Goal: Task Accomplishment & Management: Manage account settings

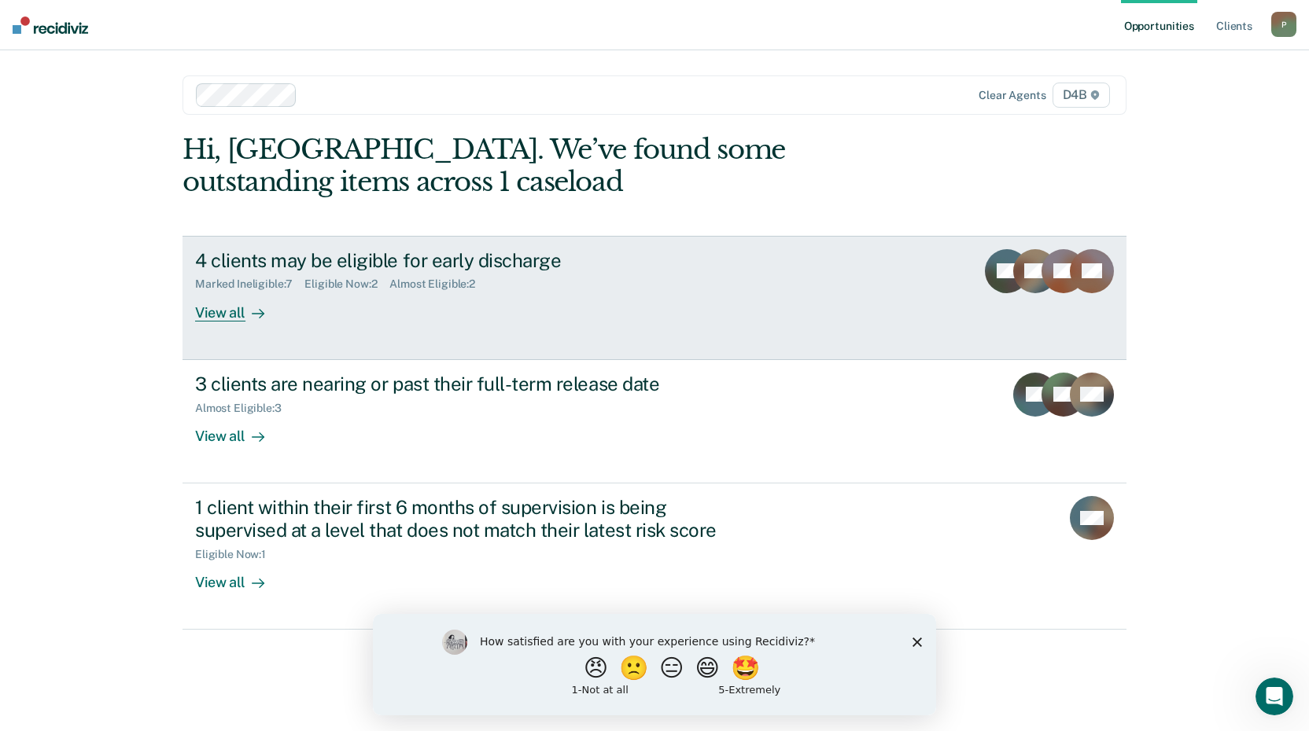
click at [331, 277] on div "Marked Ineligible : 7 Eligible Now : 2 Almost Eligible : 2" at bounding box center [471, 281] width 552 height 20
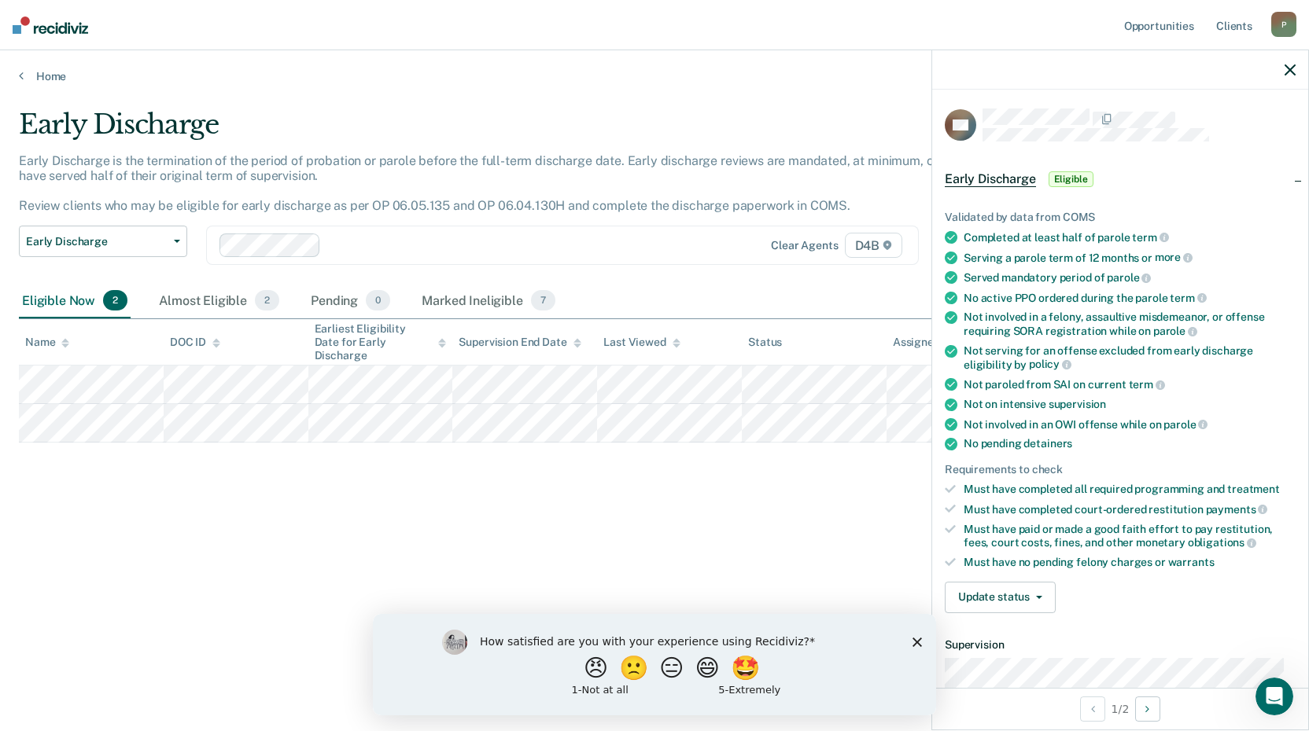
scroll to position [286, 0]
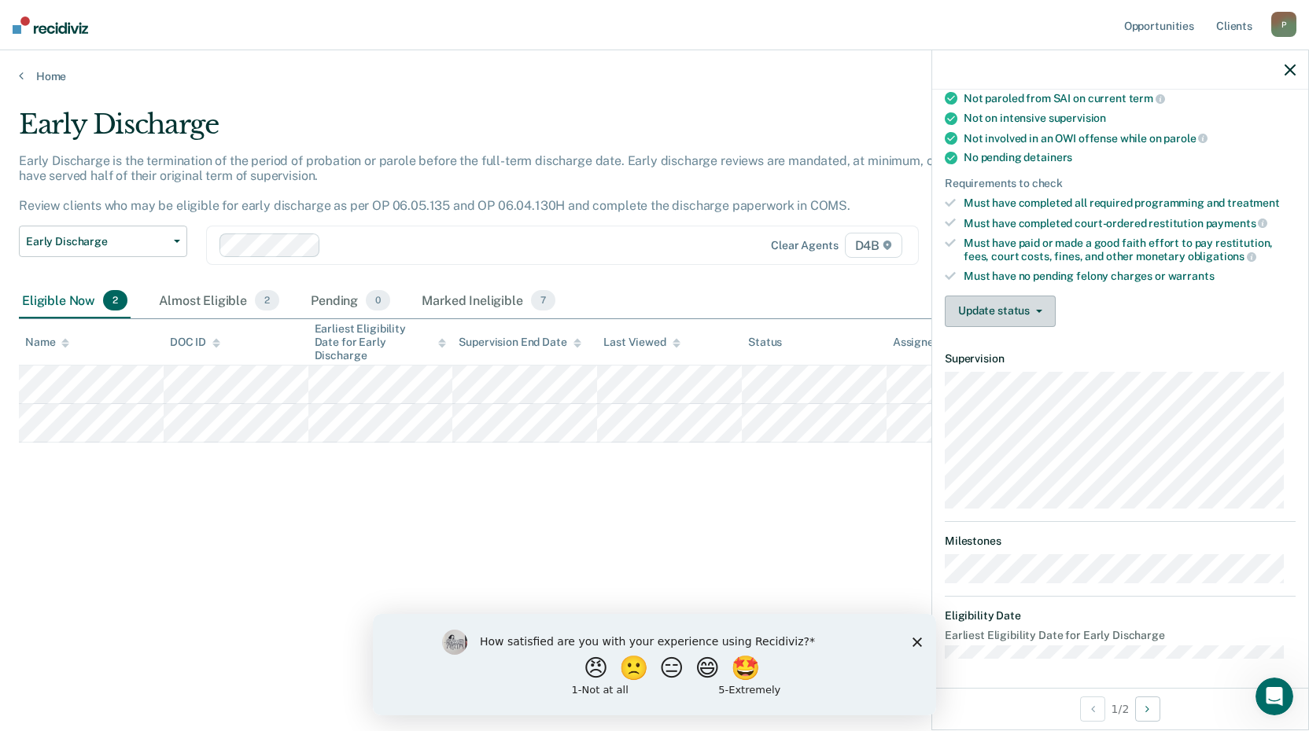
click at [1019, 324] on button "Update status" at bounding box center [1000, 311] width 111 height 31
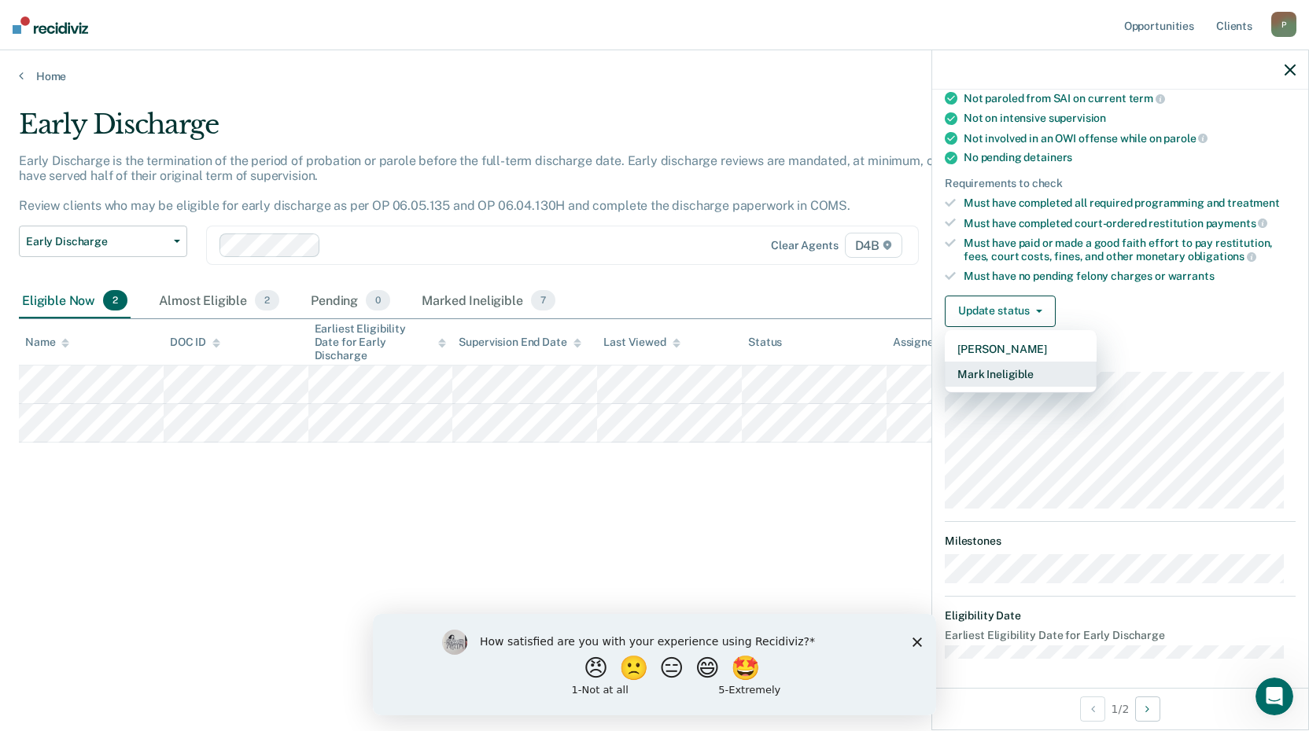
click at [1019, 367] on button "Mark Ineligible" at bounding box center [1021, 374] width 152 height 25
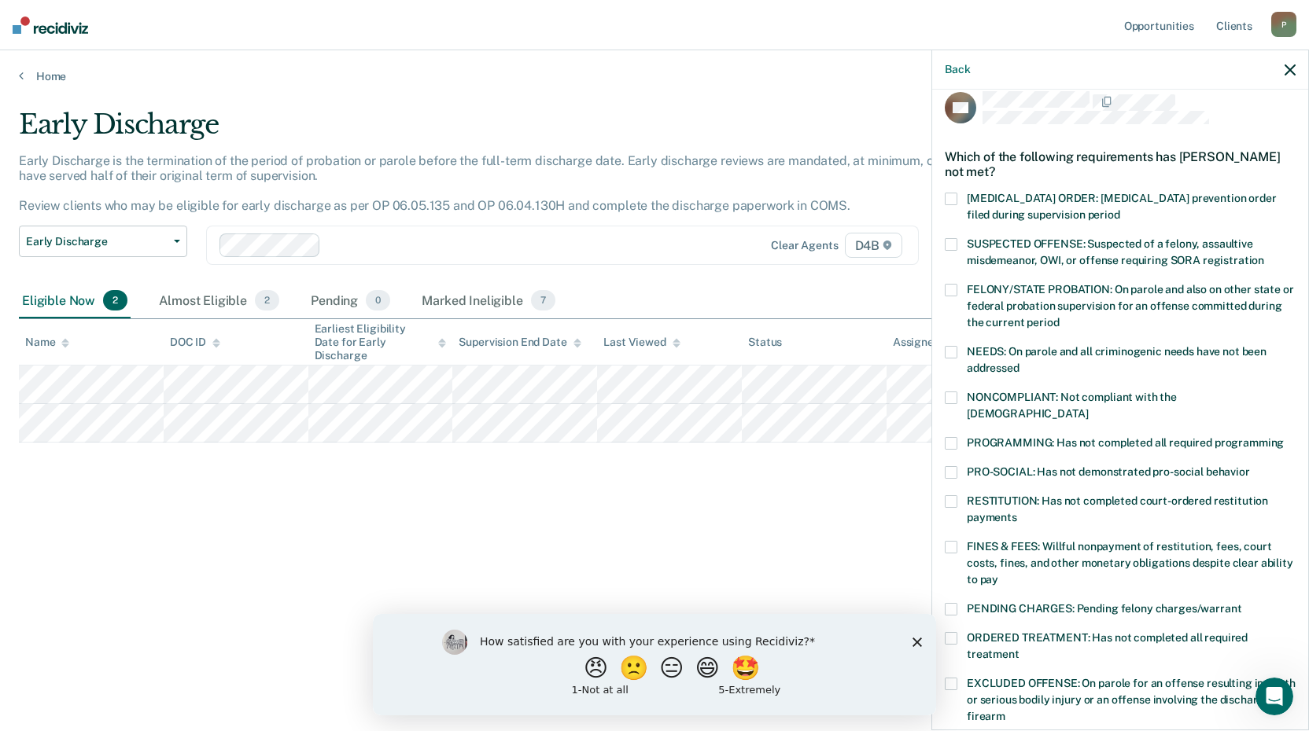
scroll to position [0, 0]
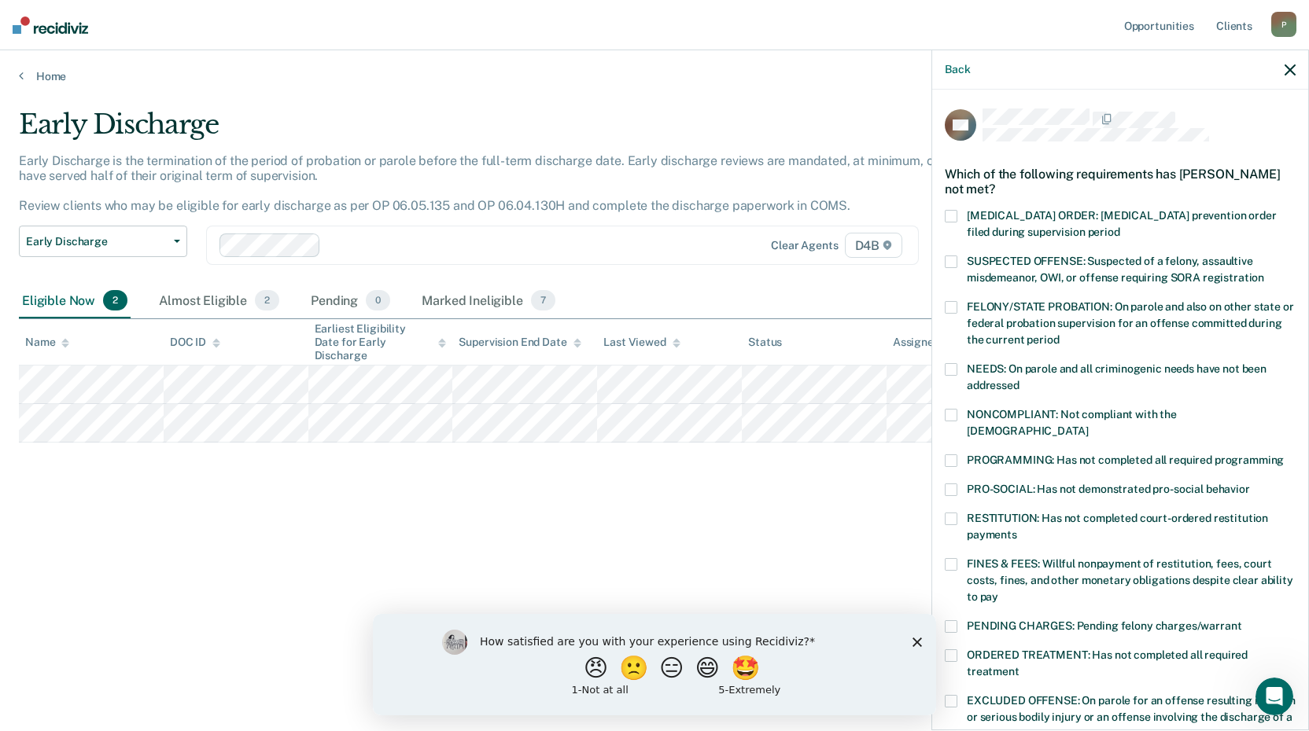
click at [960, 411] on label "NONCOMPLIANT: Not compliant with the [DEMOGRAPHIC_DATA]" at bounding box center [1120, 425] width 351 height 33
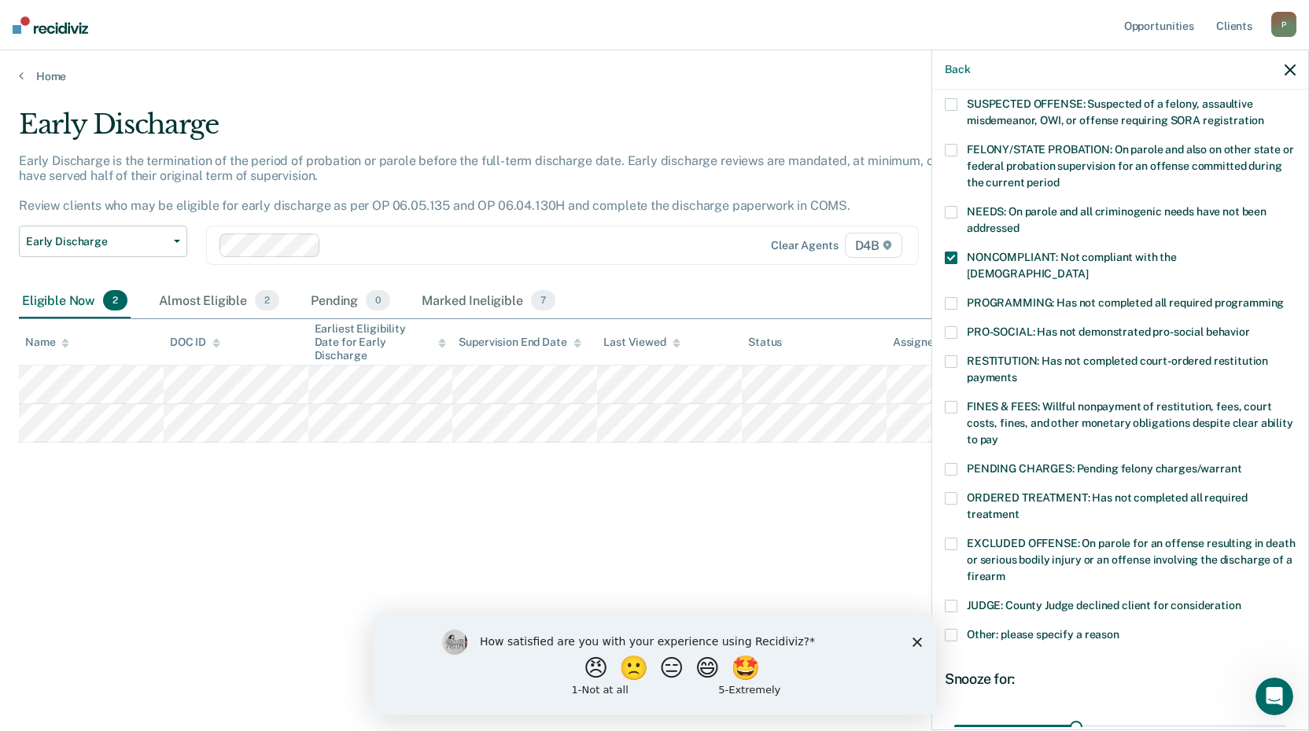
scroll to position [236, 0]
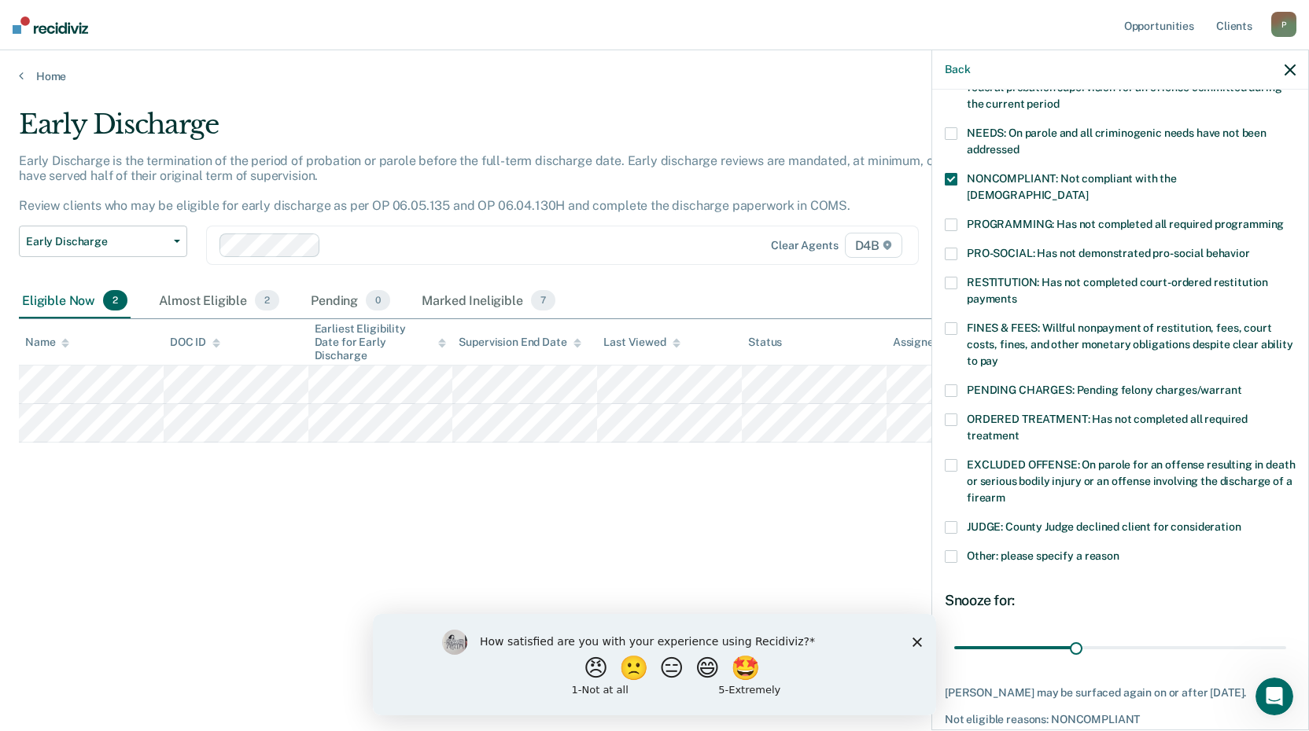
click at [950, 248] on label "PRO-SOCIAL: Has not demonstrated pro-social behavior" at bounding box center [1120, 256] width 351 height 17
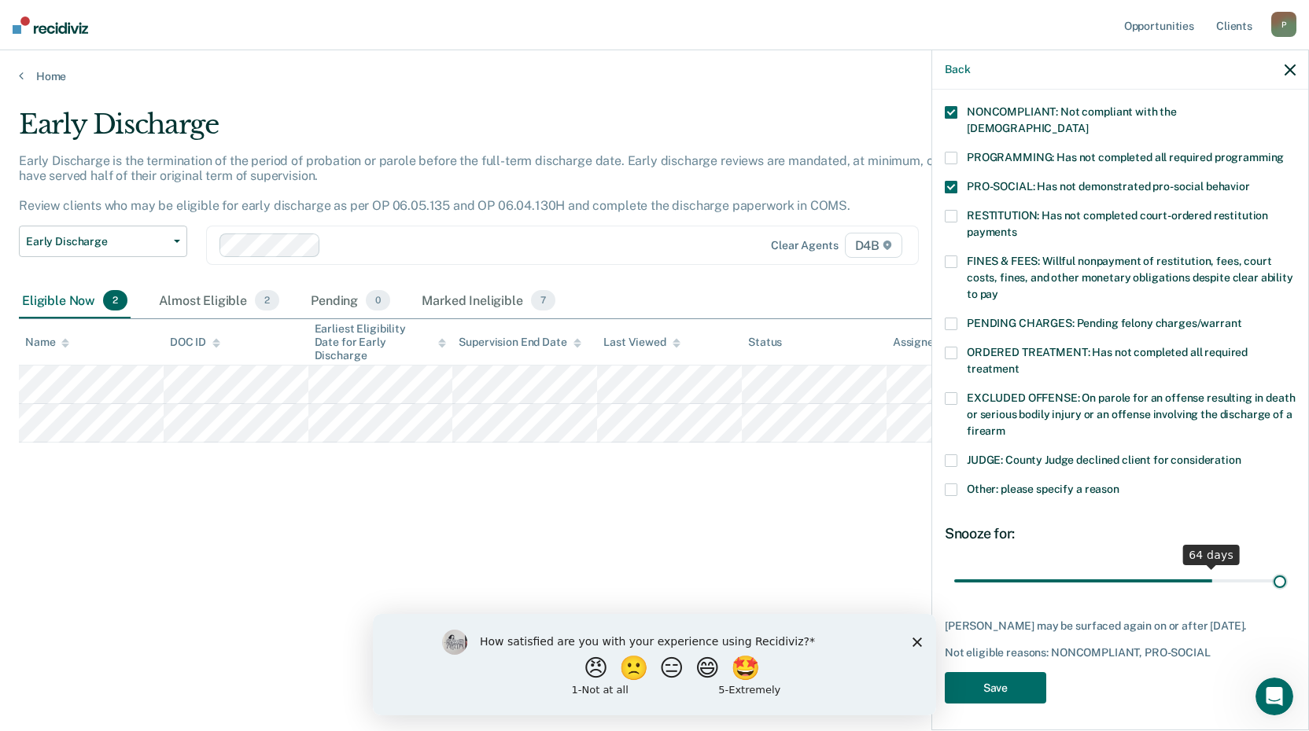
scroll to position [289, 0]
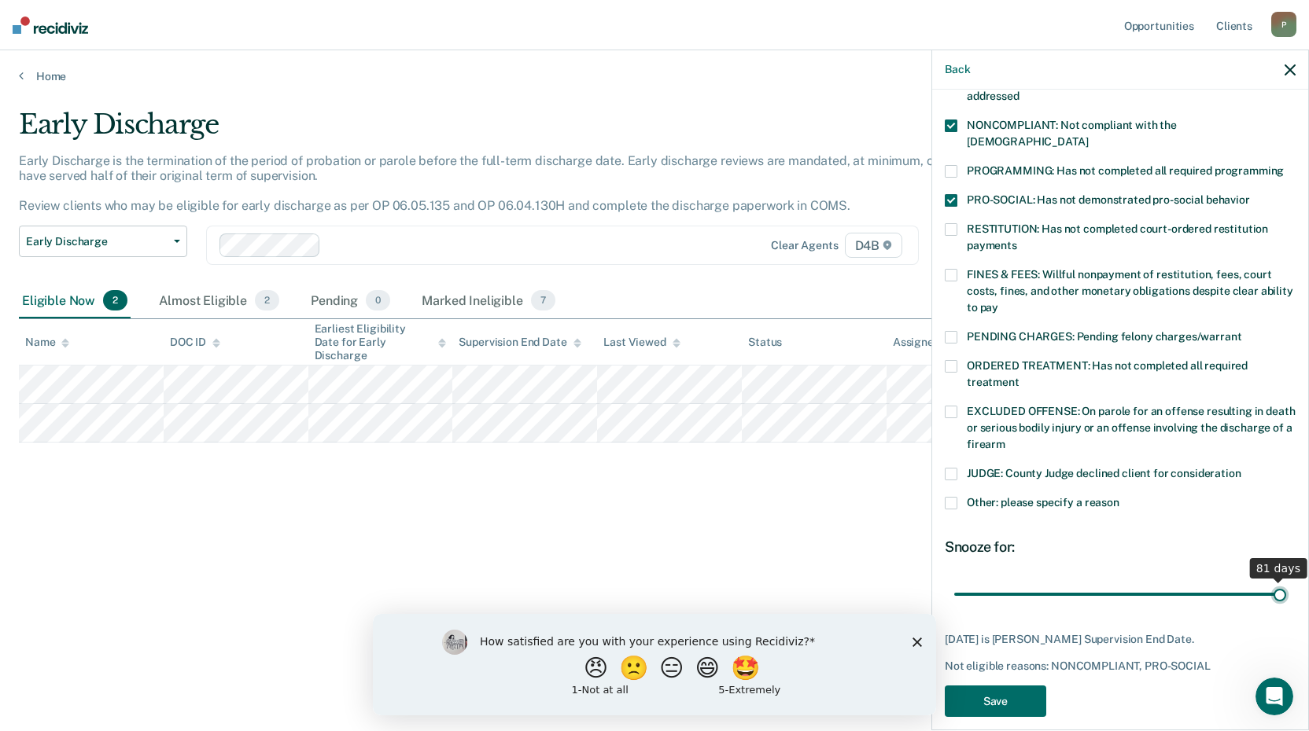
drag, startPoint x: 1077, startPoint y: 565, endPoint x: 1287, endPoint y: 553, distance: 210.4
type input "81"
click at [1286, 580] on input "range" at bounding box center [1120, 594] width 332 height 28
click at [1024, 686] on button "Save" at bounding box center [995, 702] width 101 height 32
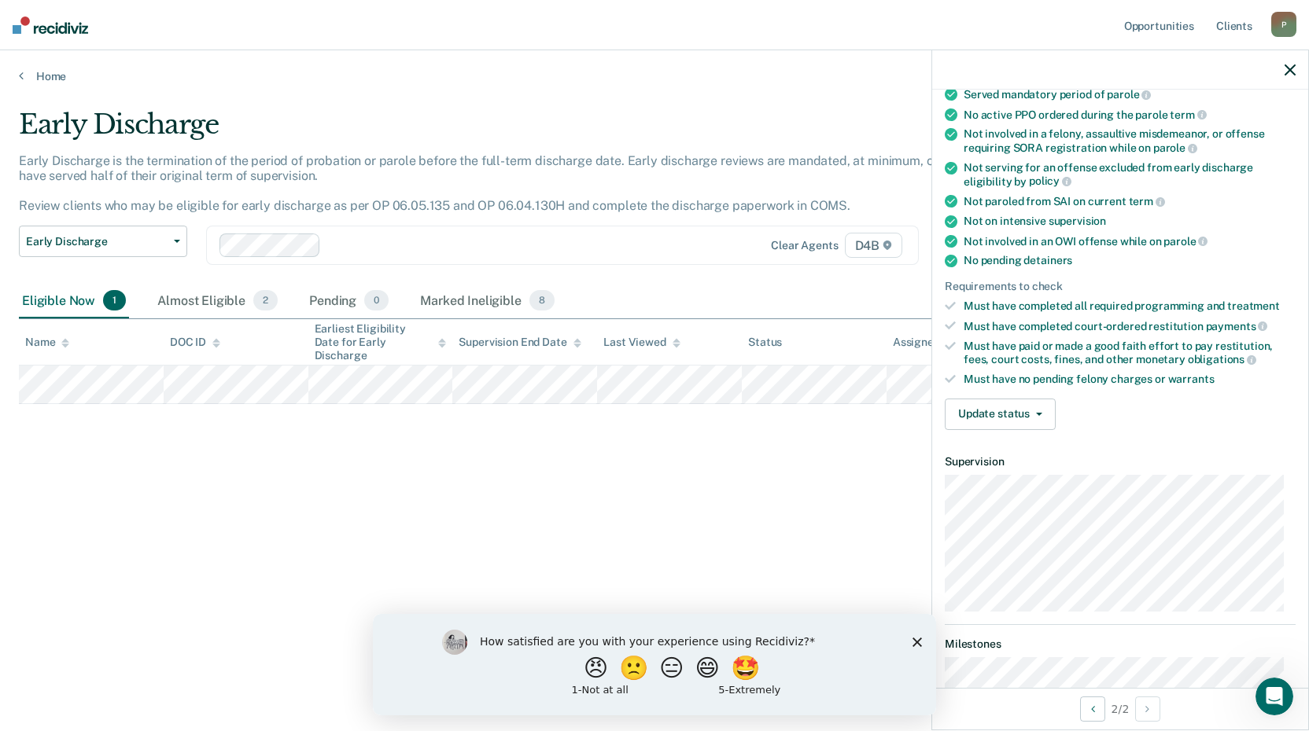
scroll to position [157, 0]
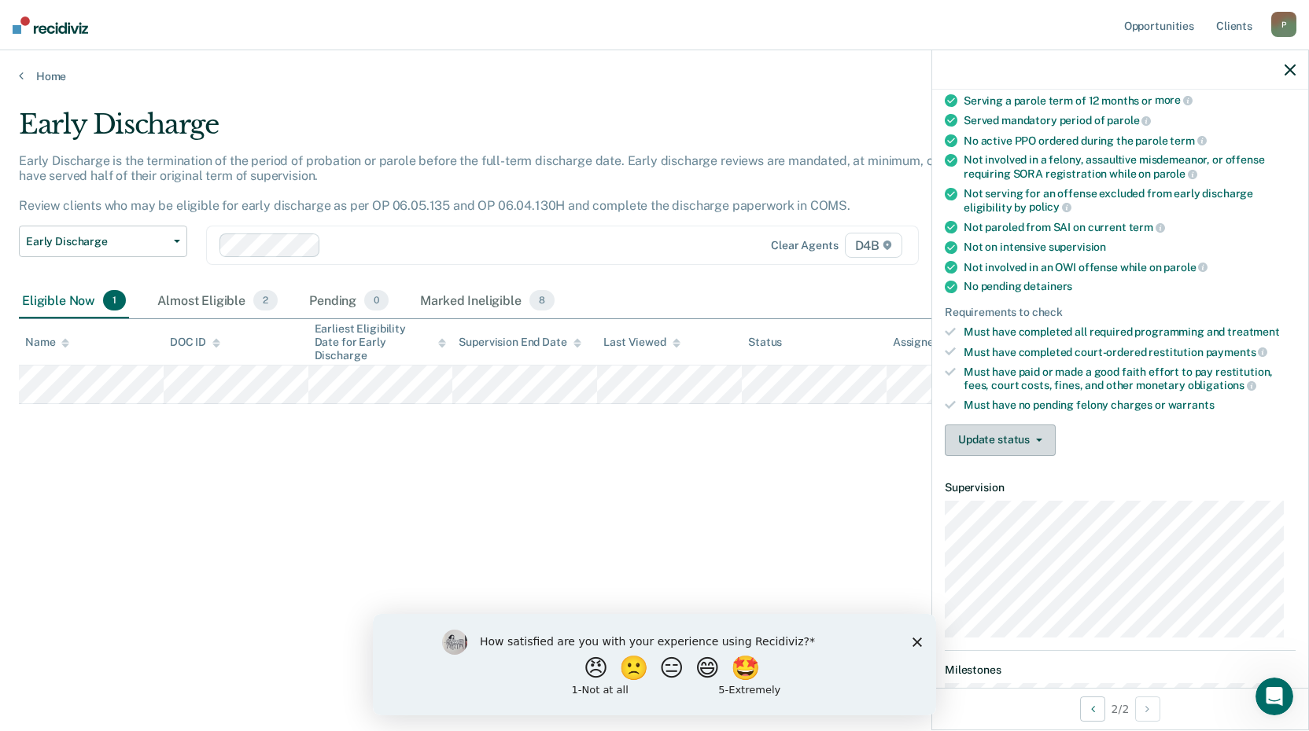
click at [1022, 451] on button "Update status" at bounding box center [1000, 440] width 111 height 31
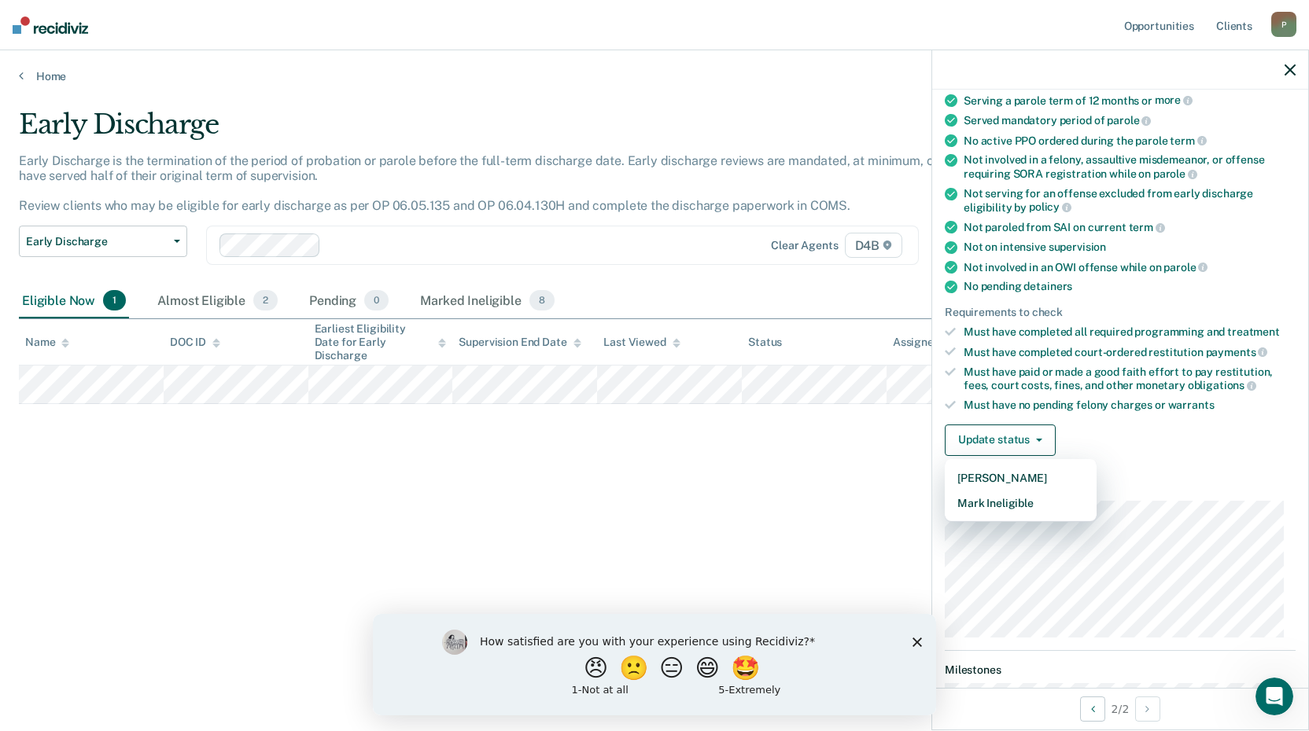
click at [1151, 467] on article "CH Early Discharge Eligible Validated by data from COMS Completed at least half…" at bounding box center [1120, 377] width 351 height 853
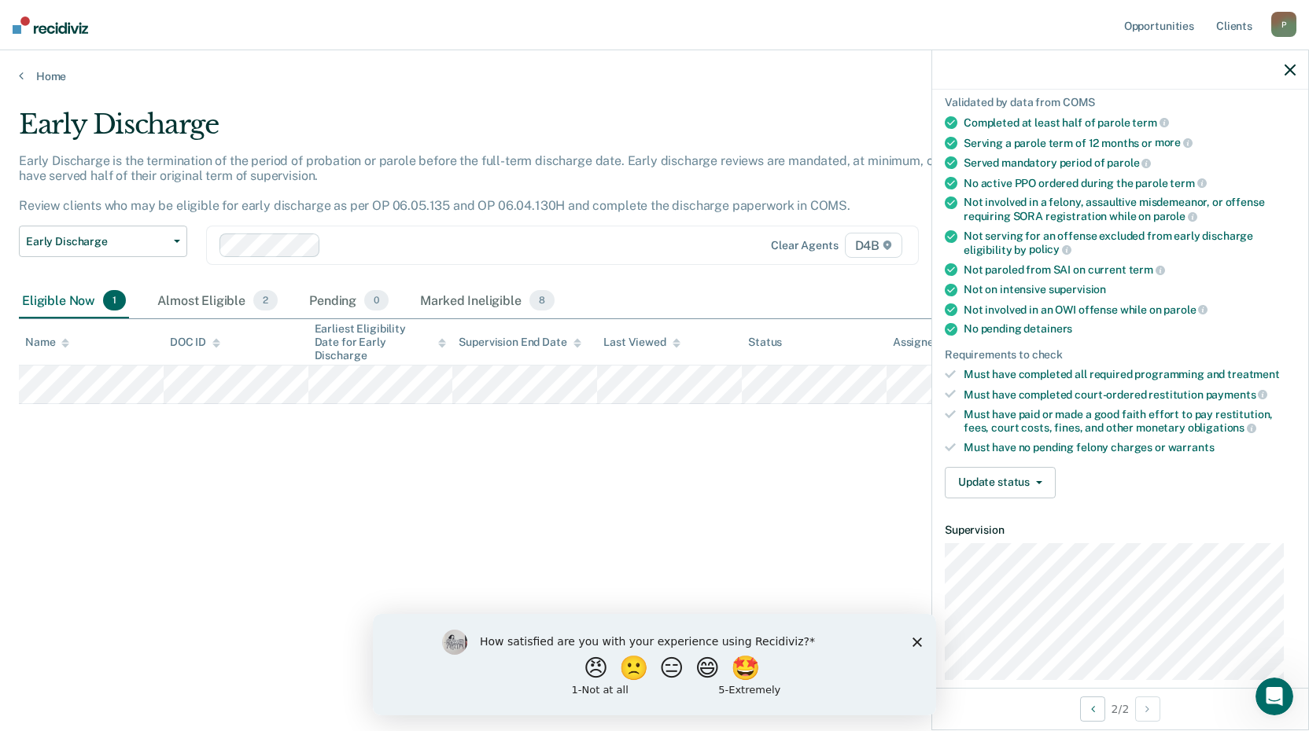
scroll to position [79, 0]
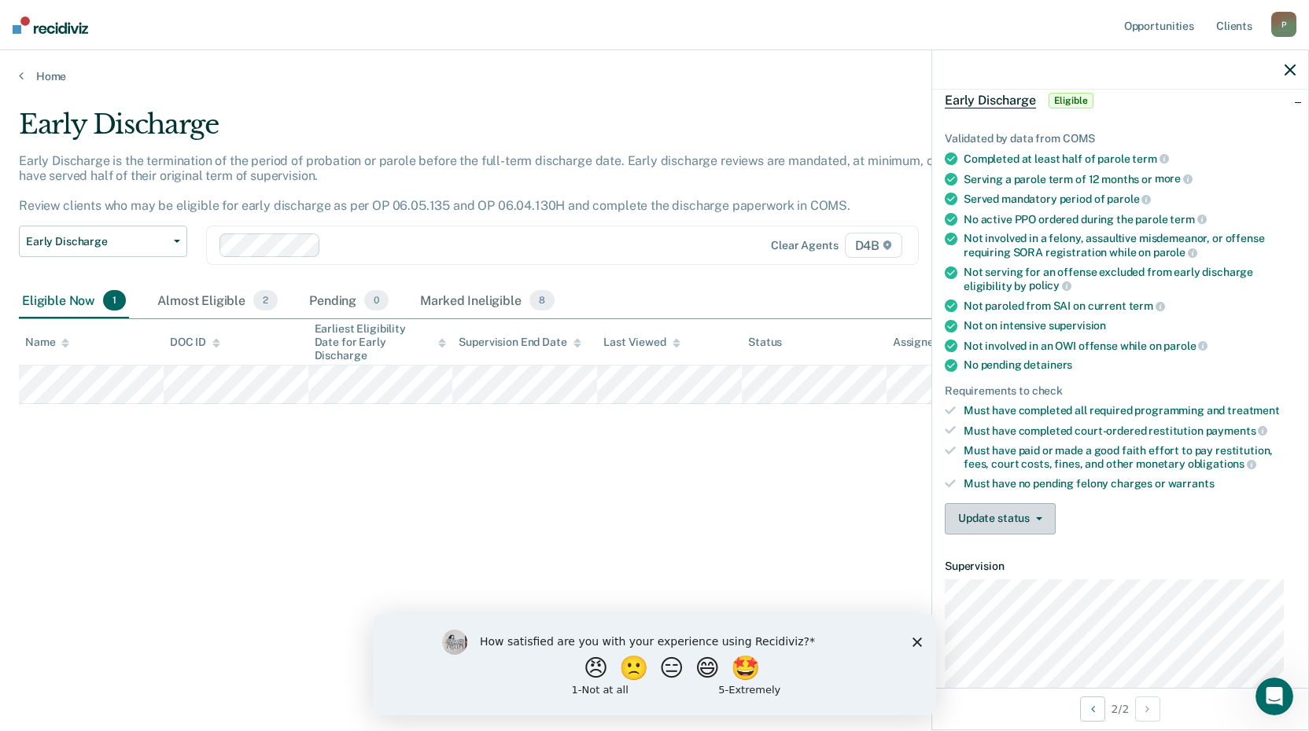
click at [1033, 509] on button "Update status" at bounding box center [1000, 518] width 111 height 31
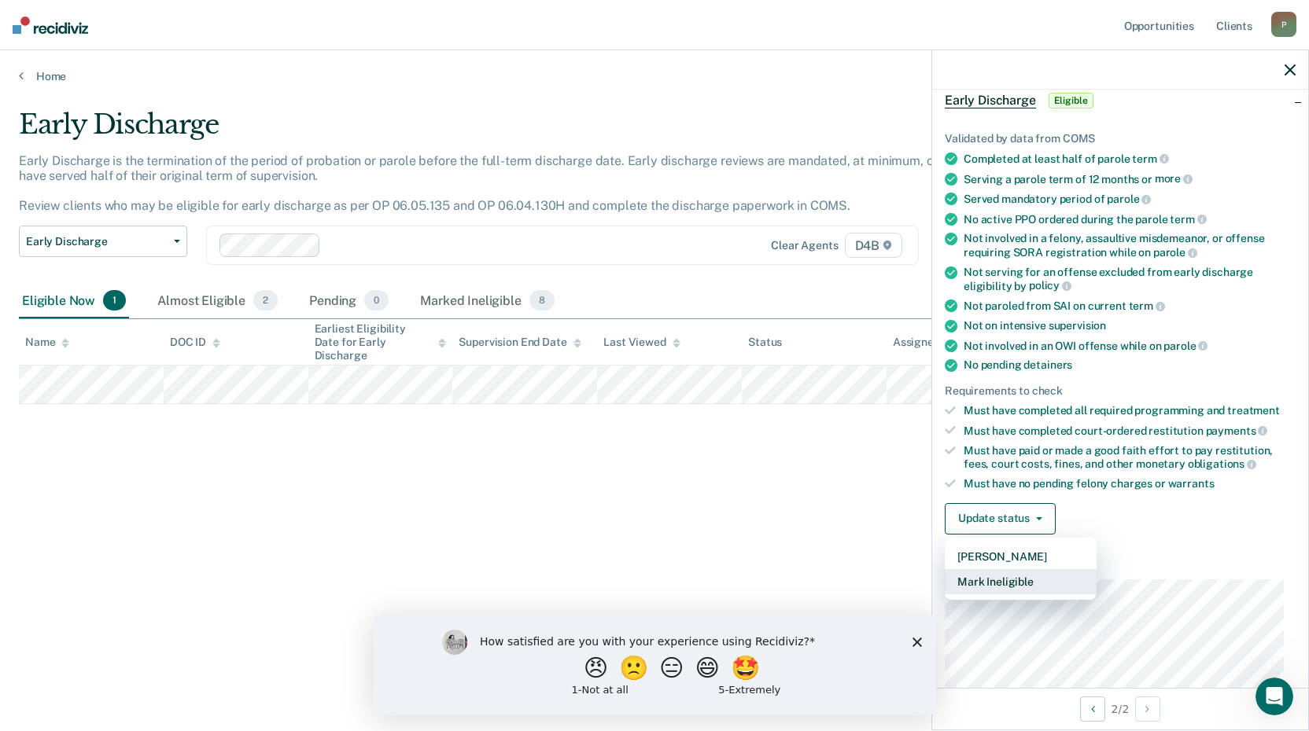
click at [1024, 575] on button "Mark Ineligible" at bounding box center [1021, 581] width 152 height 25
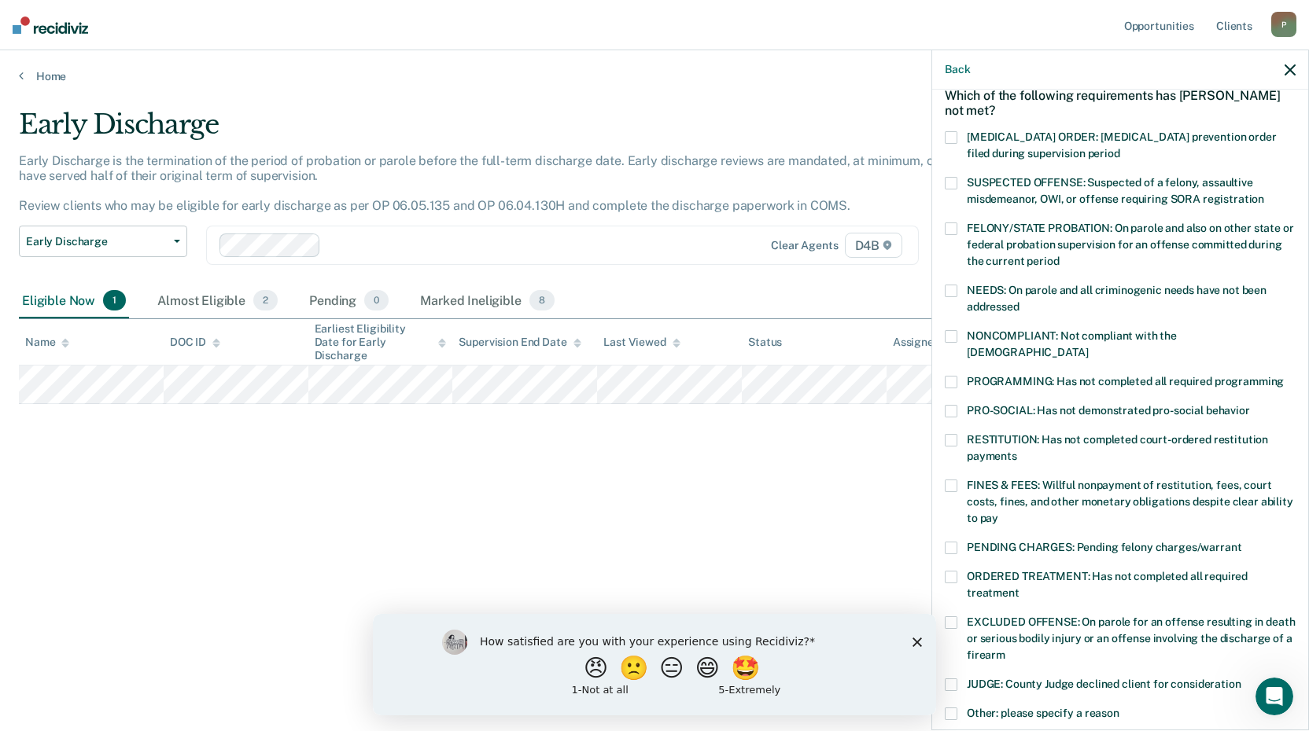
click at [957, 434] on label "RESTITUTION: Has not completed court-ordered restitution payments" at bounding box center [1120, 450] width 351 height 33
click at [958, 480] on label "FINES & FEES: Willful nonpayment of restitution, fees, court costs, fines, and …" at bounding box center [1120, 505] width 351 height 50
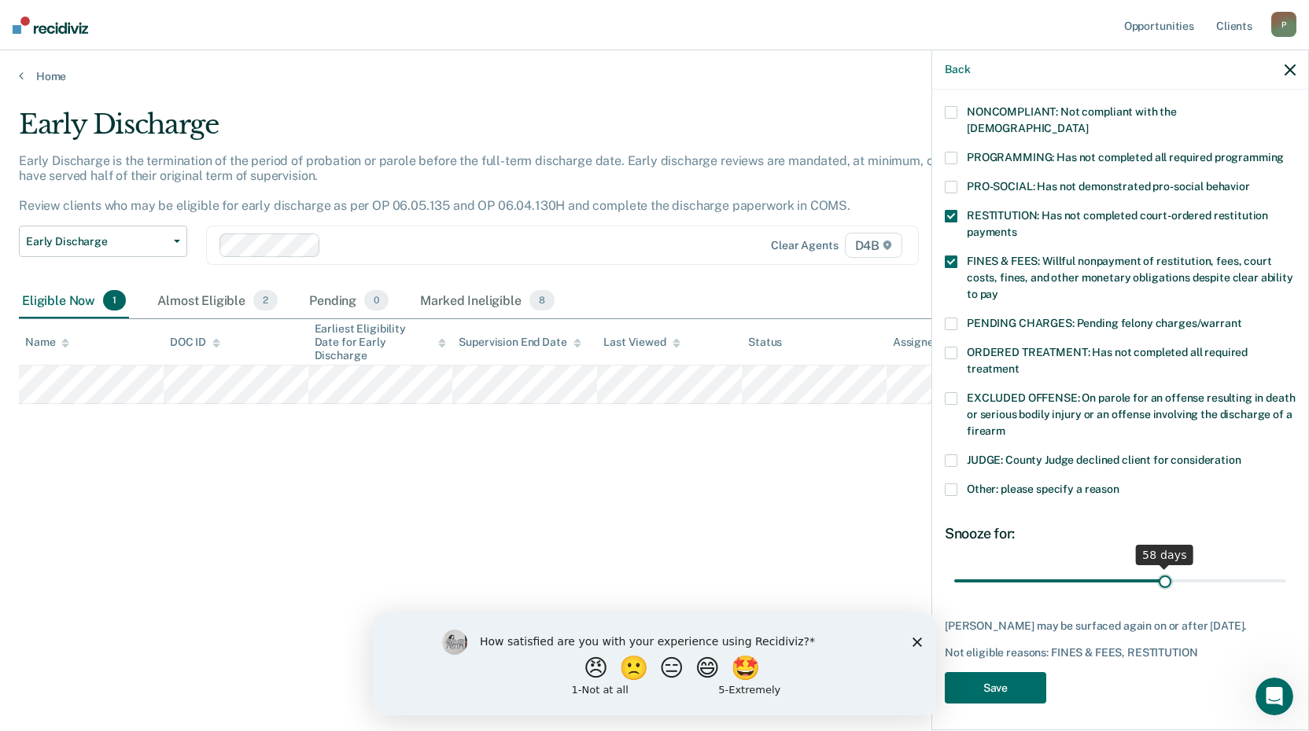
scroll to position [303, 0]
drag, startPoint x: 1064, startPoint y: 558, endPoint x: 1165, endPoint y: 581, distance: 103.4
type input "60"
click at [1165, 581] on input "range" at bounding box center [1120, 581] width 332 height 28
click at [1037, 680] on button "Save" at bounding box center [995, 688] width 101 height 32
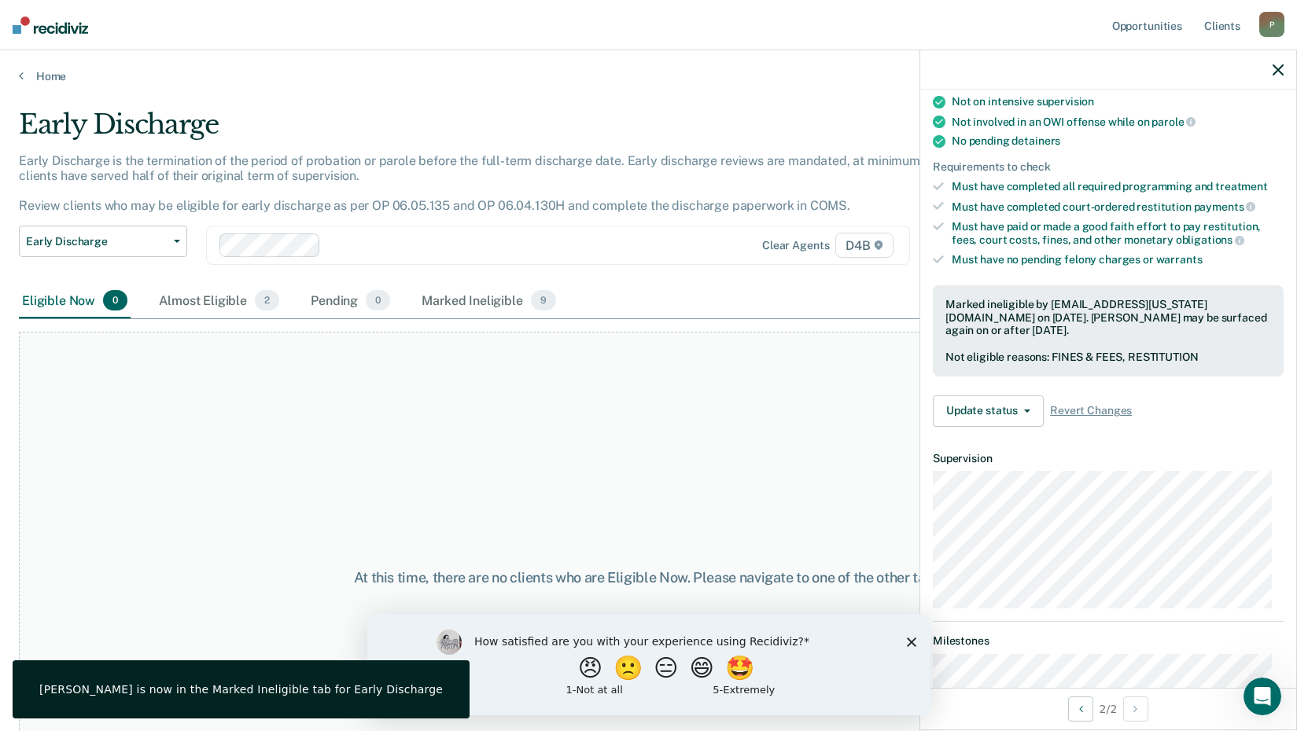
click at [1279, 76] on div at bounding box center [1108, 69] width 376 height 39
click at [243, 307] on div "Almost Eligible 2" at bounding box center [219, 301] width 127 height 35
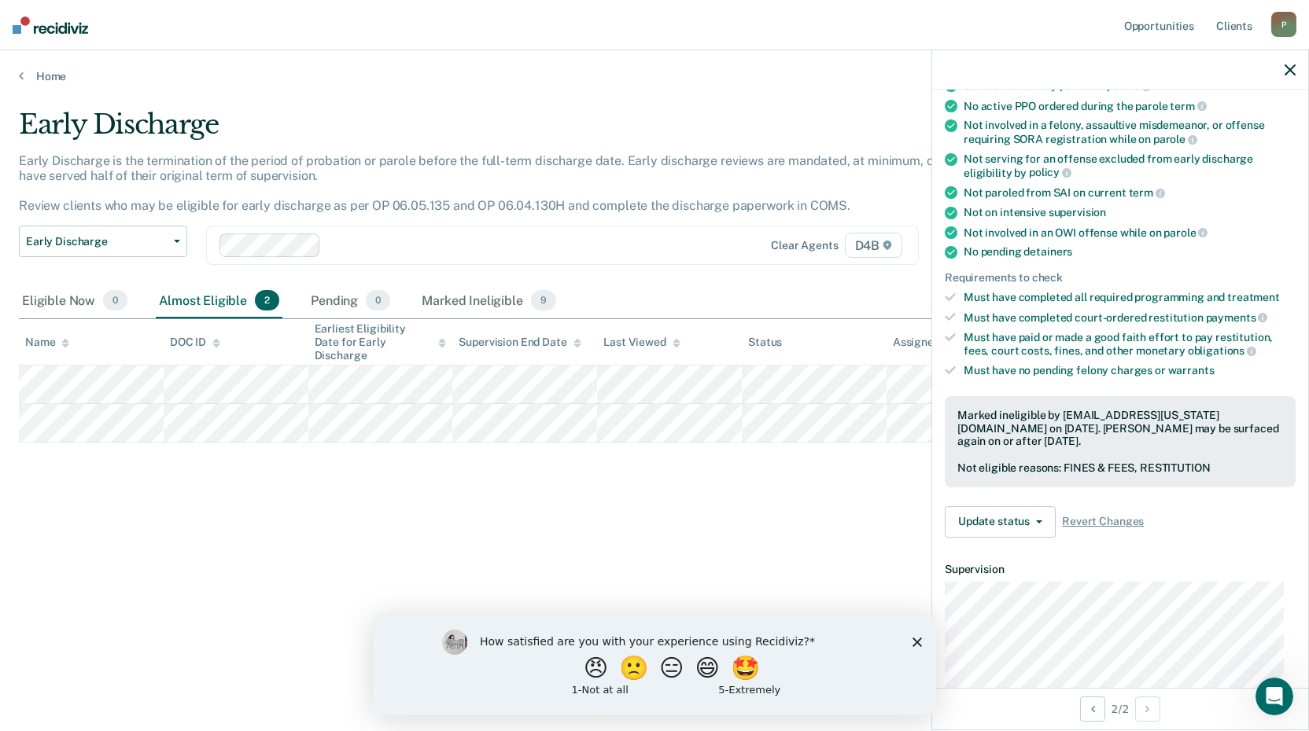
scroll to position [183, 0]
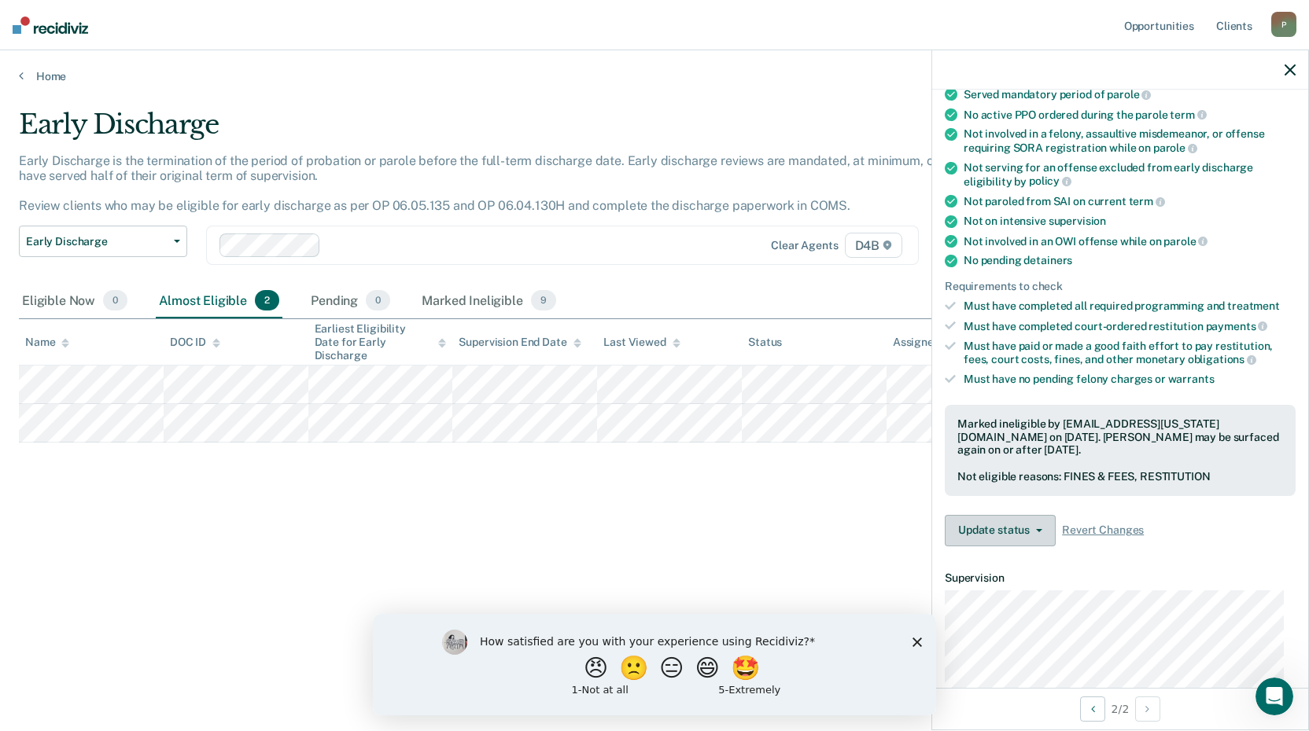
click at [1021, 538] on button "Update status" at bounding box center [1000, 530] width 111 height 31
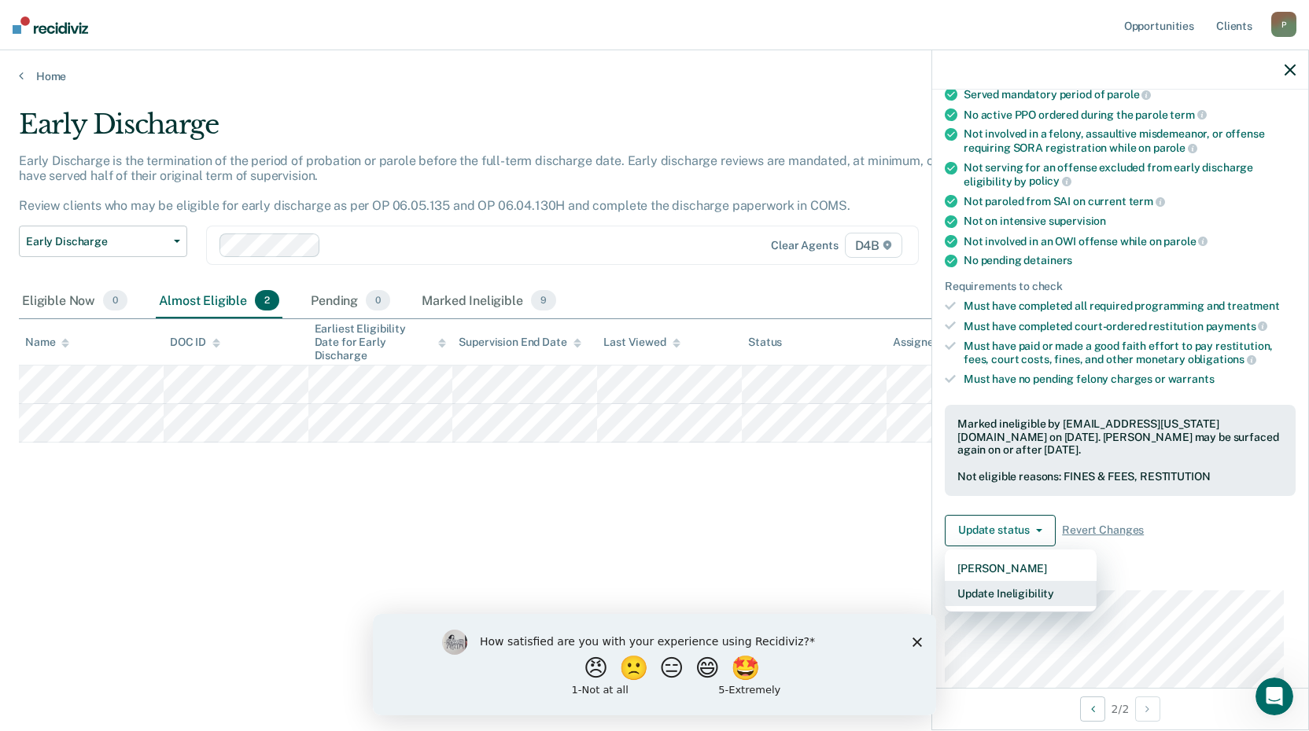
click at [1058, 593] on button "Update Ineligibility" at bounding box center [1021, 593] width 152 height 25
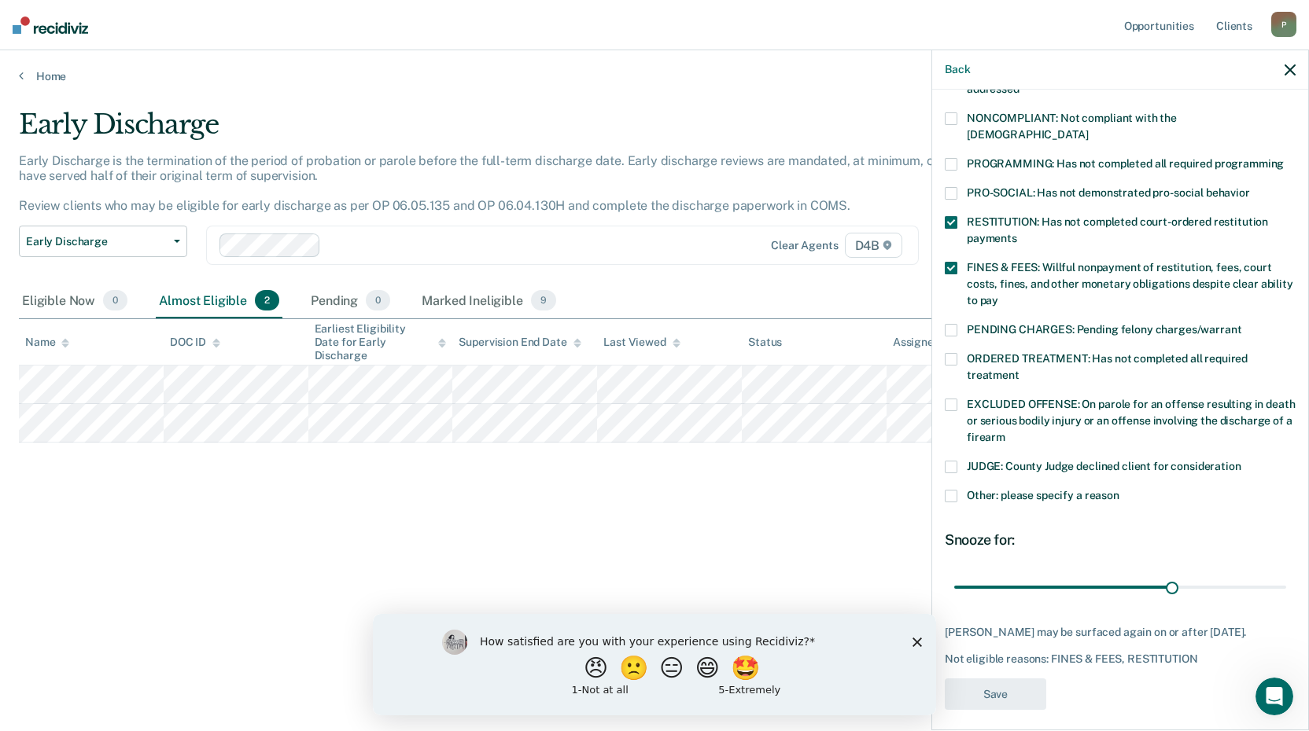
scroll to position [303, 0]
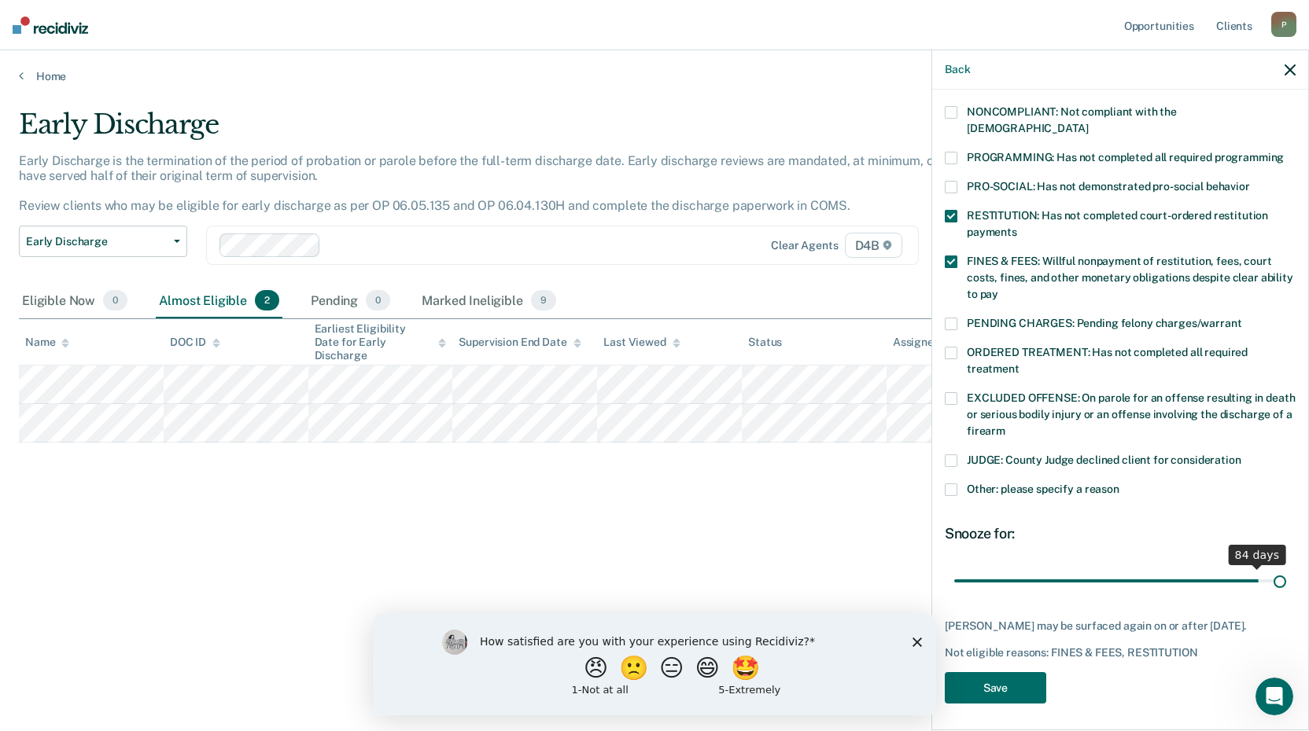
drag, startPoint x: 1162, startPoint y: 565, endPoint x: 1334, endPoint y: 570, distance: 171.5
type input "90"
click at [1286, 570] on input "range" at bounding box center [1120, 581] width 332 height 28
click at [1019, 675] on button "Save" at bounding box center [995, 688] width 101 height 32
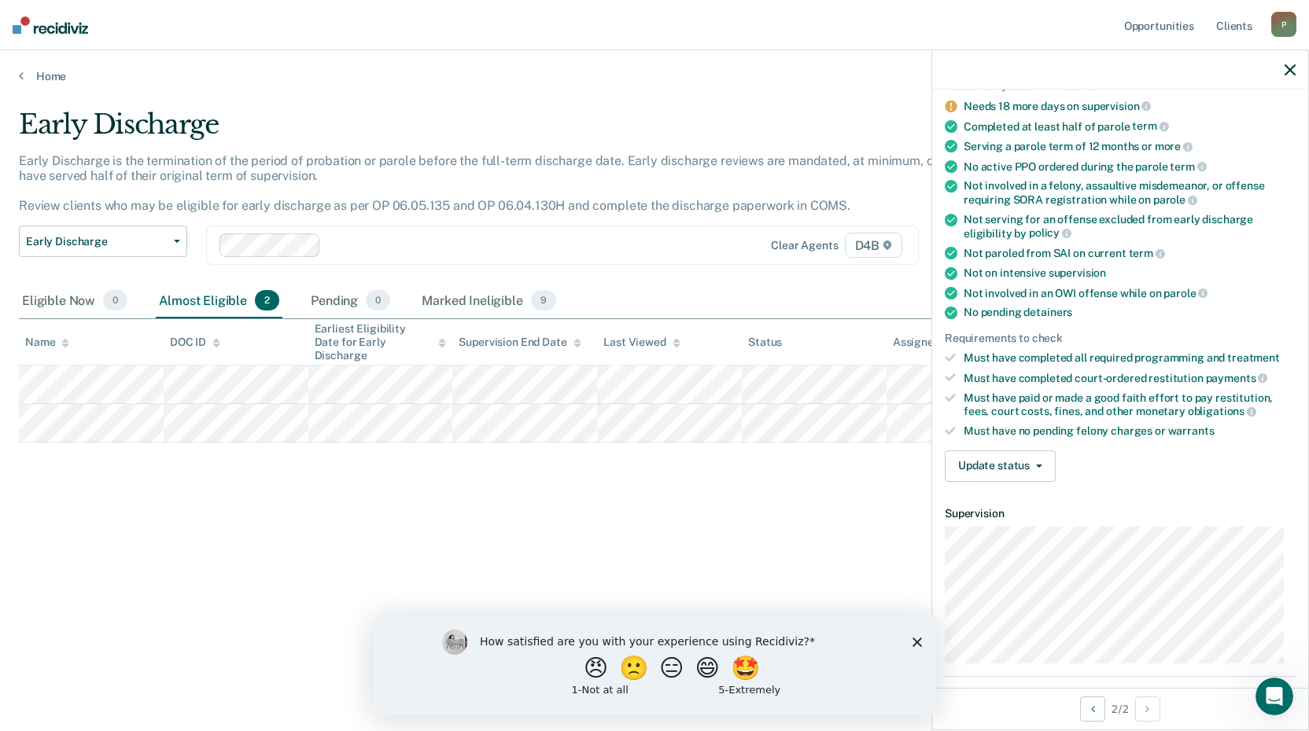
scroll to position [157, 0]
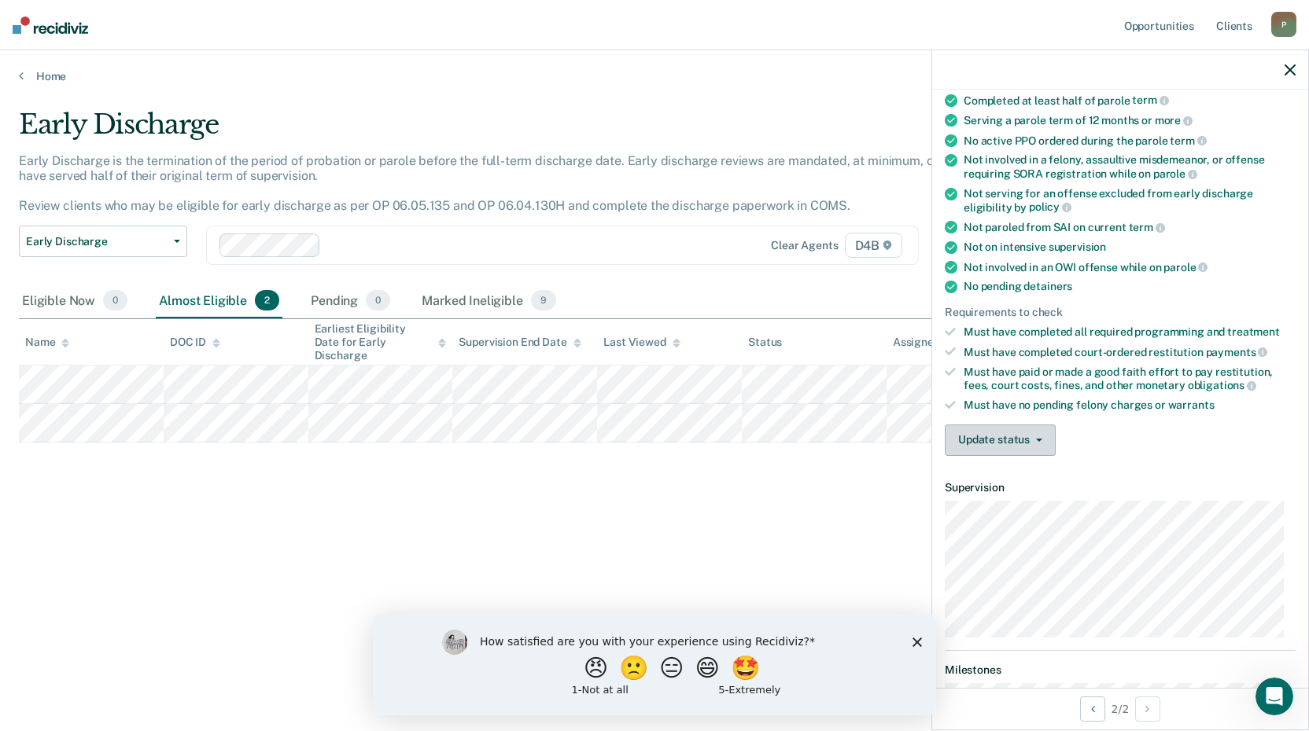
click at [1026, 433] on button "Update status" at bounding box center [1000, 440] width 111 height 31
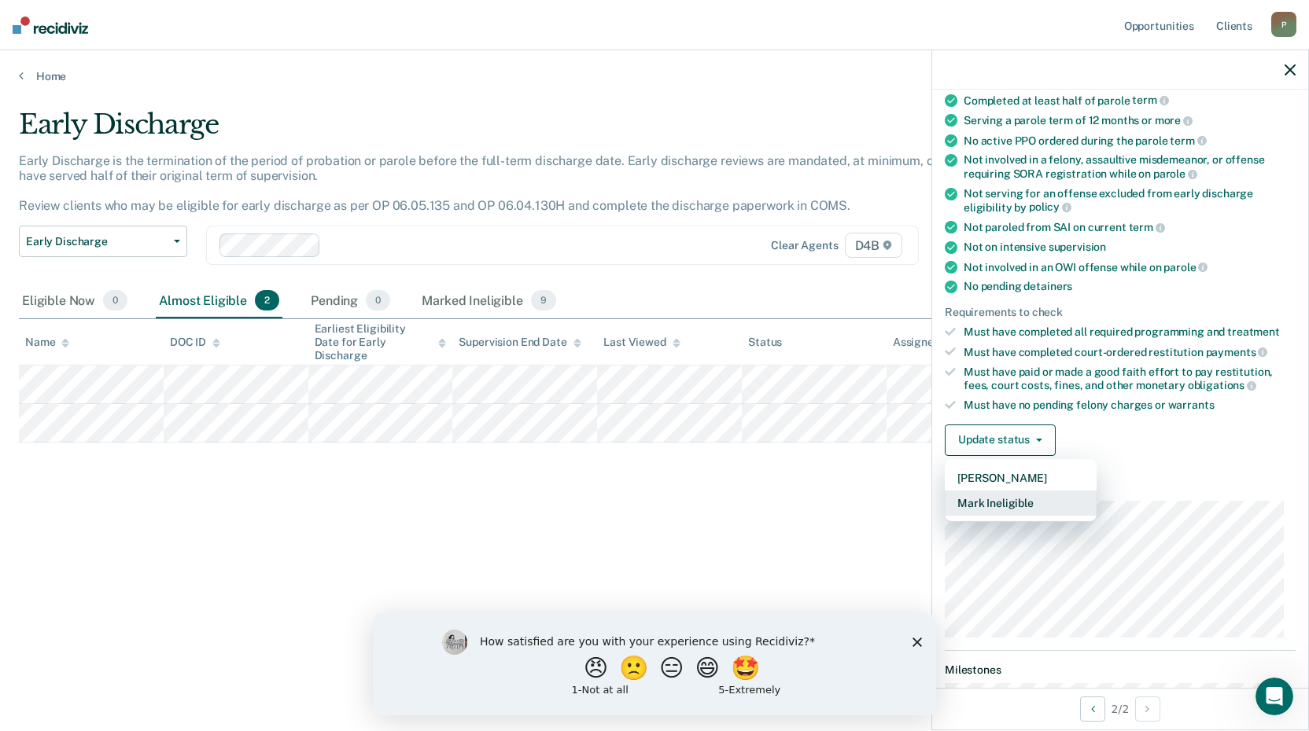
click at [1033, 504] on button "Mark Ineligible" at bounding box center [1021, 503] width 152 height 25
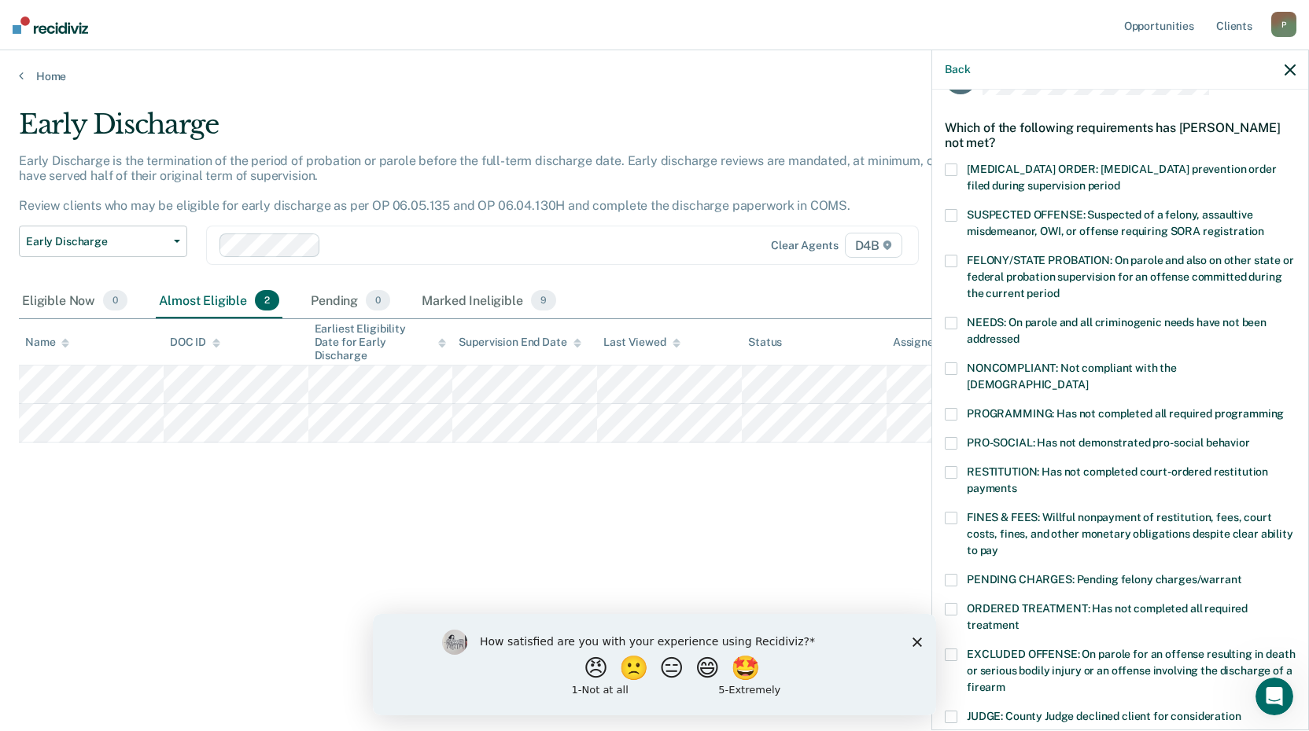
scroll to position [0, 0]
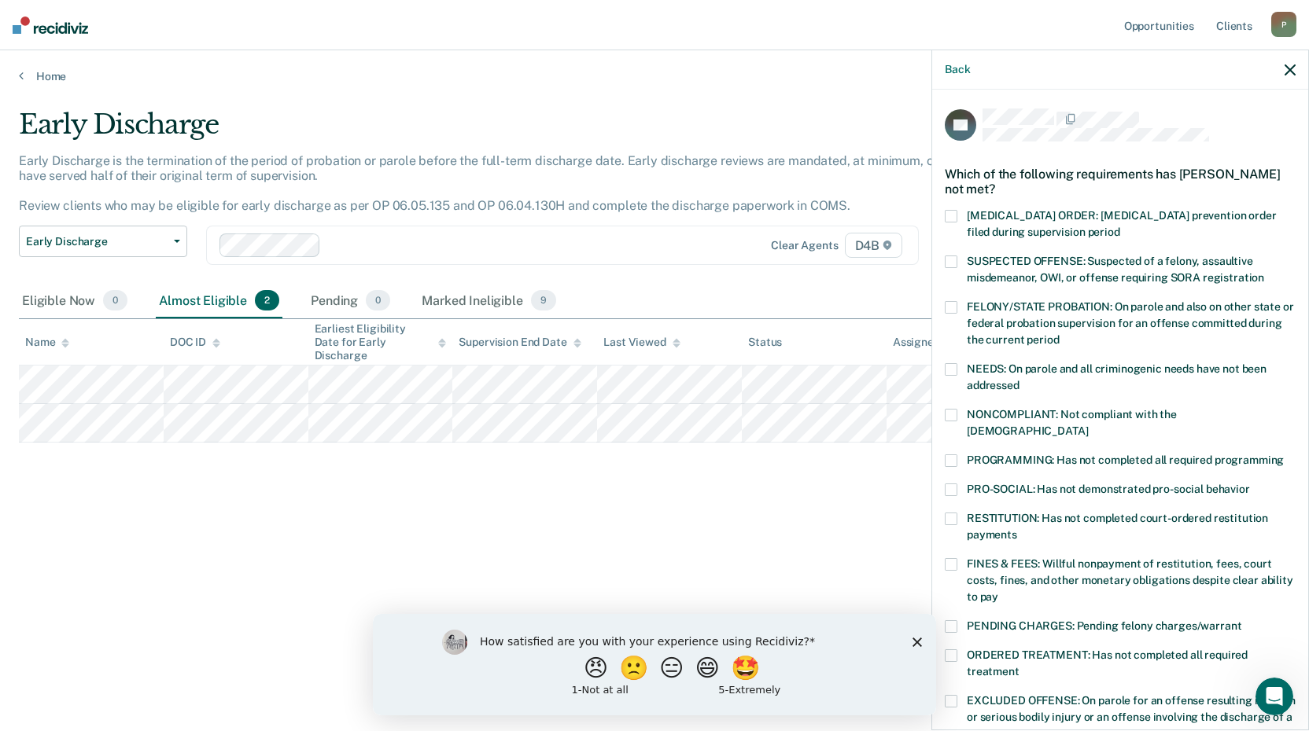
click at [965, 558] on label "FINES & FEES: Willful nonpayment of restitution, fees, court costs, fines, and …" at bounding box center [1120, 583] width 351 height 50
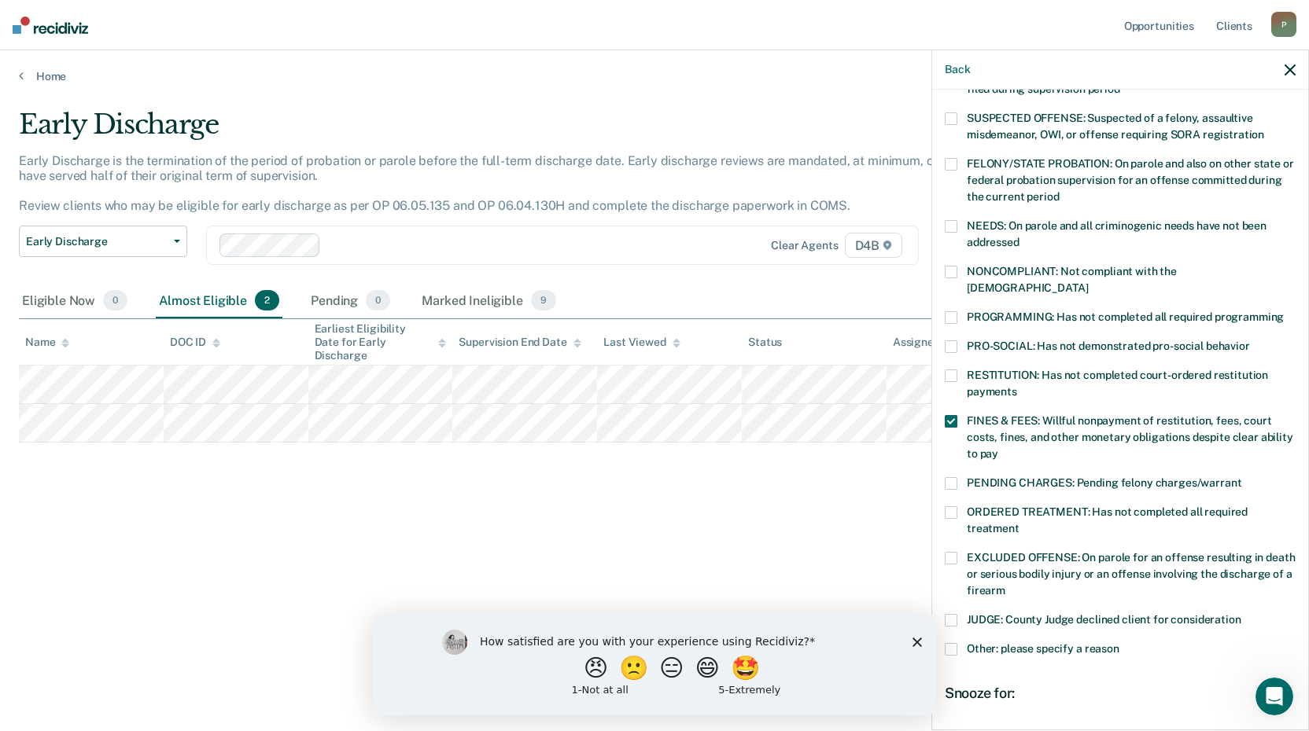
scroll to position [289, 0]
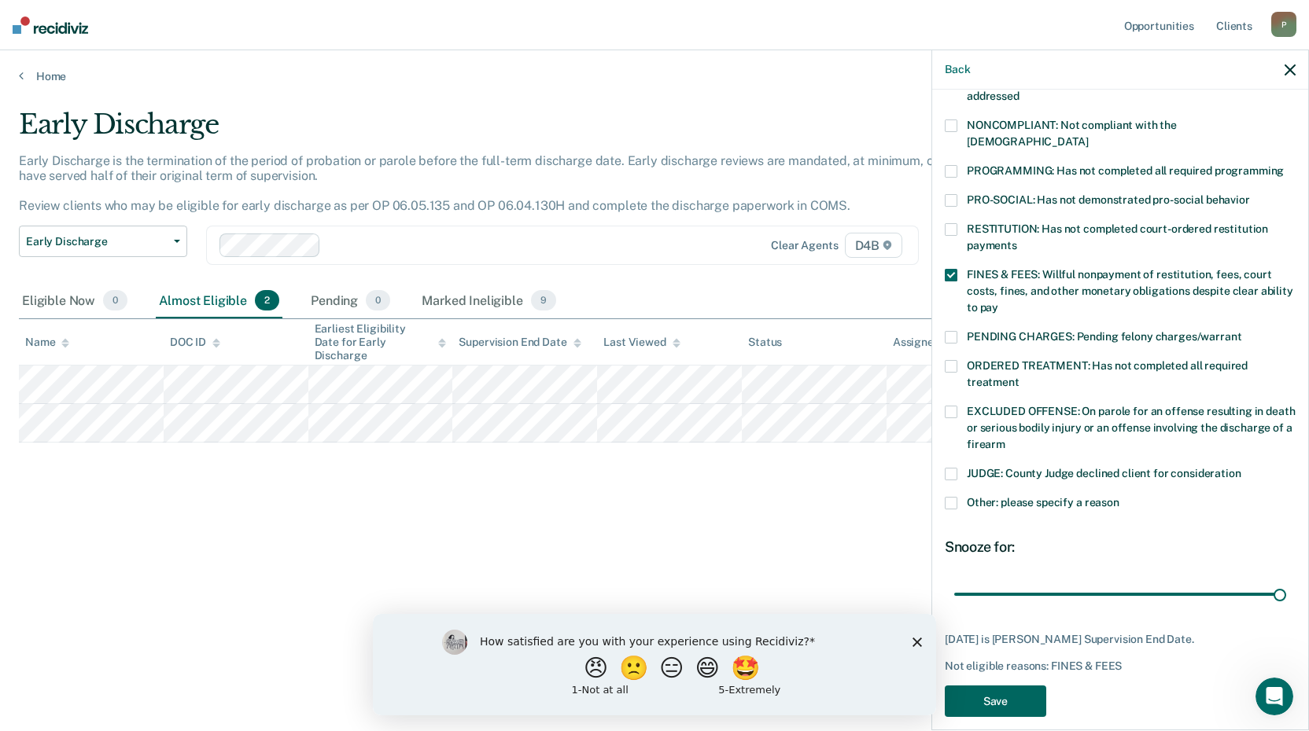
click at [1005, 698] on button "Save" at bounding box center [995, 702] width 101 height 32
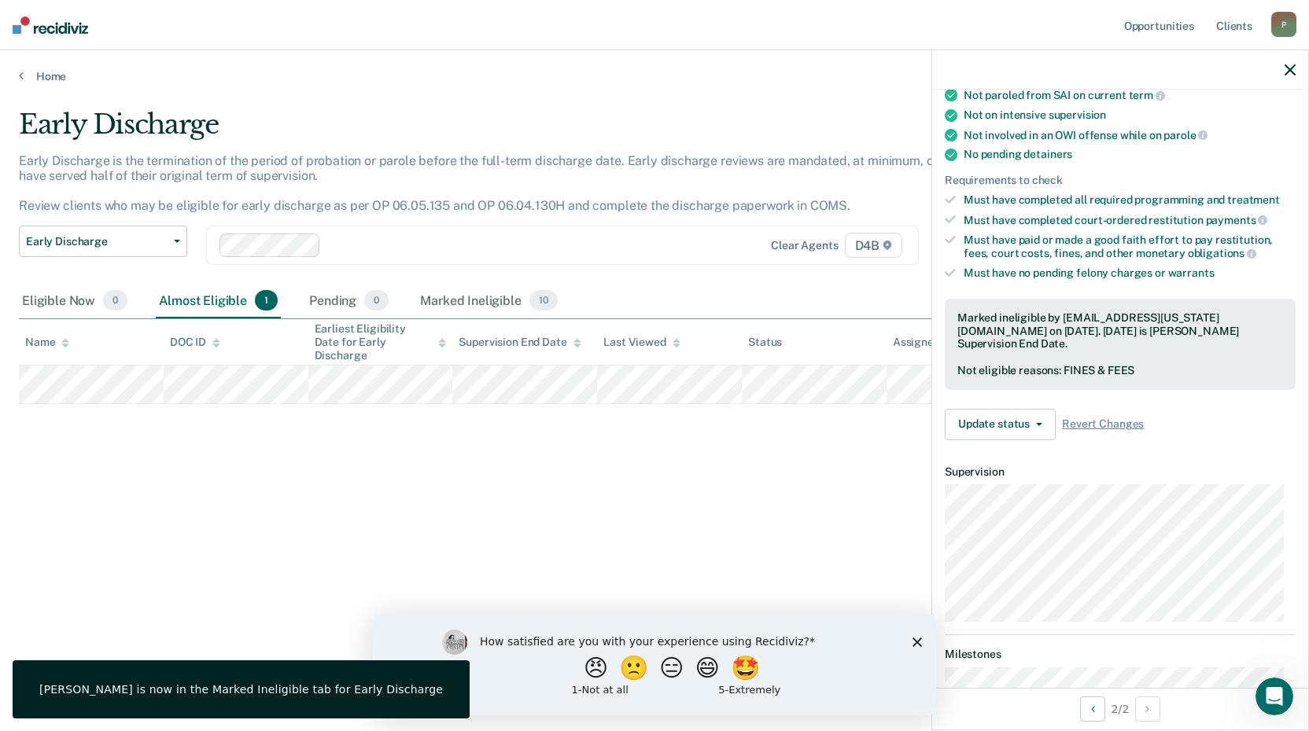
scroll to position [286, 0]
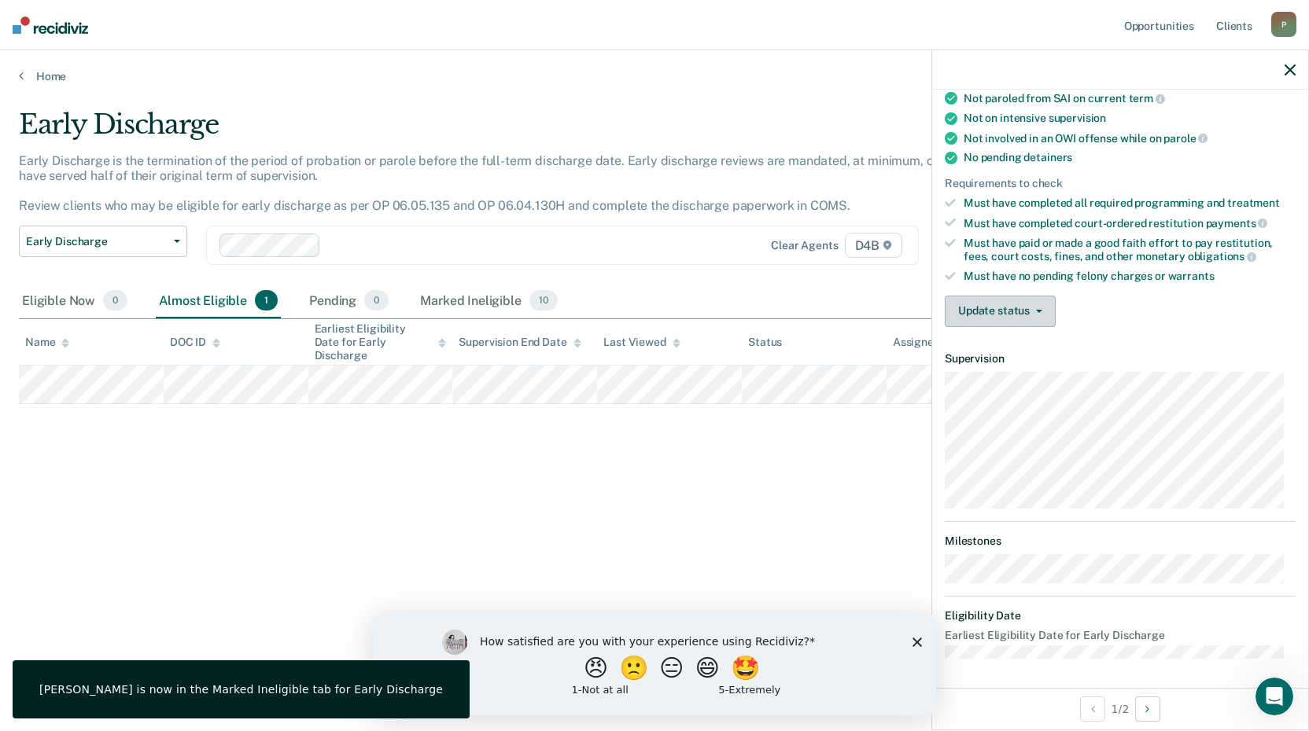
click at [1016, 312] on button "Update status" at bounding box center [1000, 311] width 111 height 31
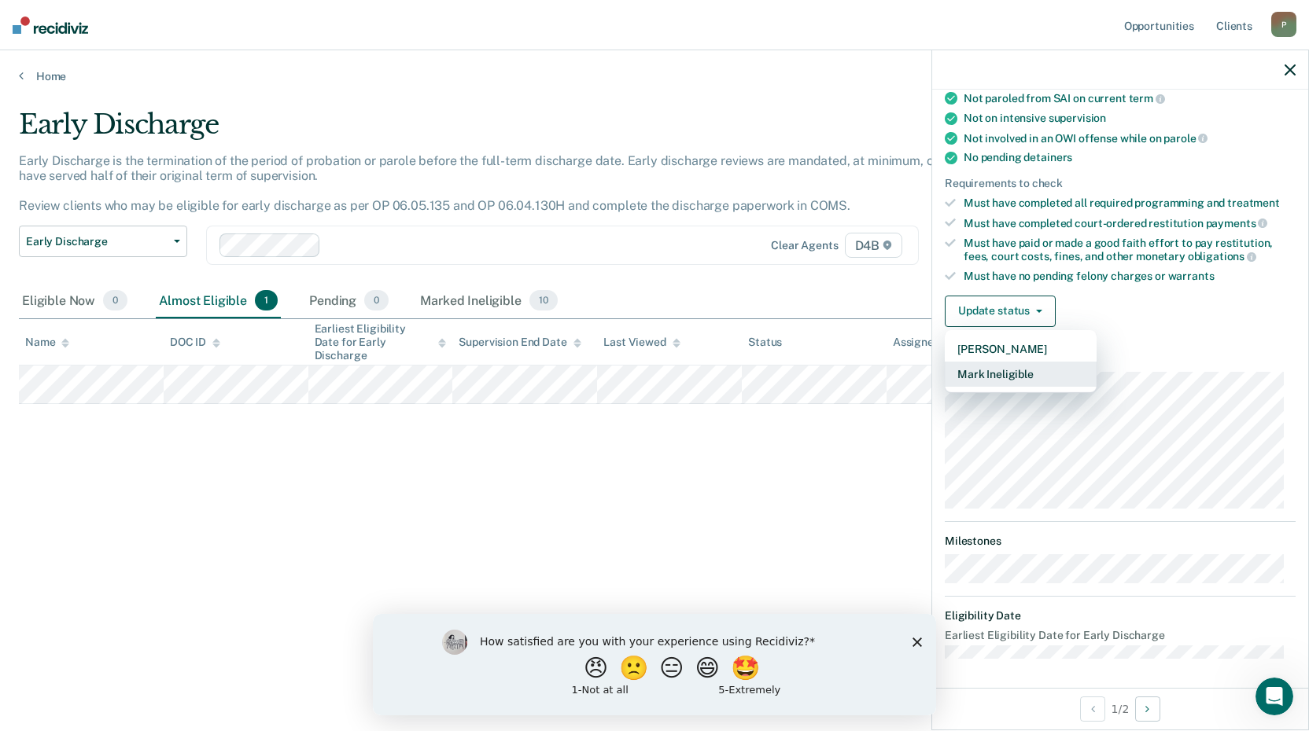
click at [1024, 364] on button "Mark Ineligible" at bounding box center [1021, 374] width 152 height 25
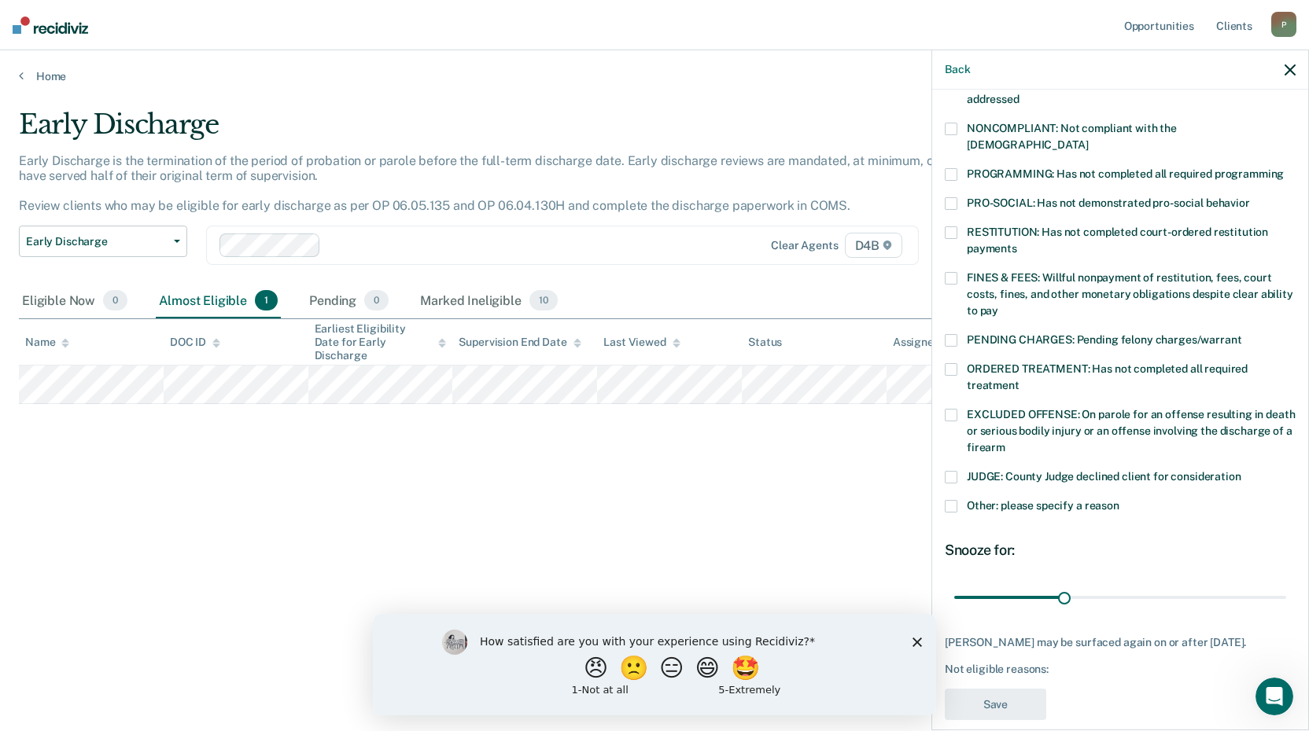
scroll to position [208, 0]
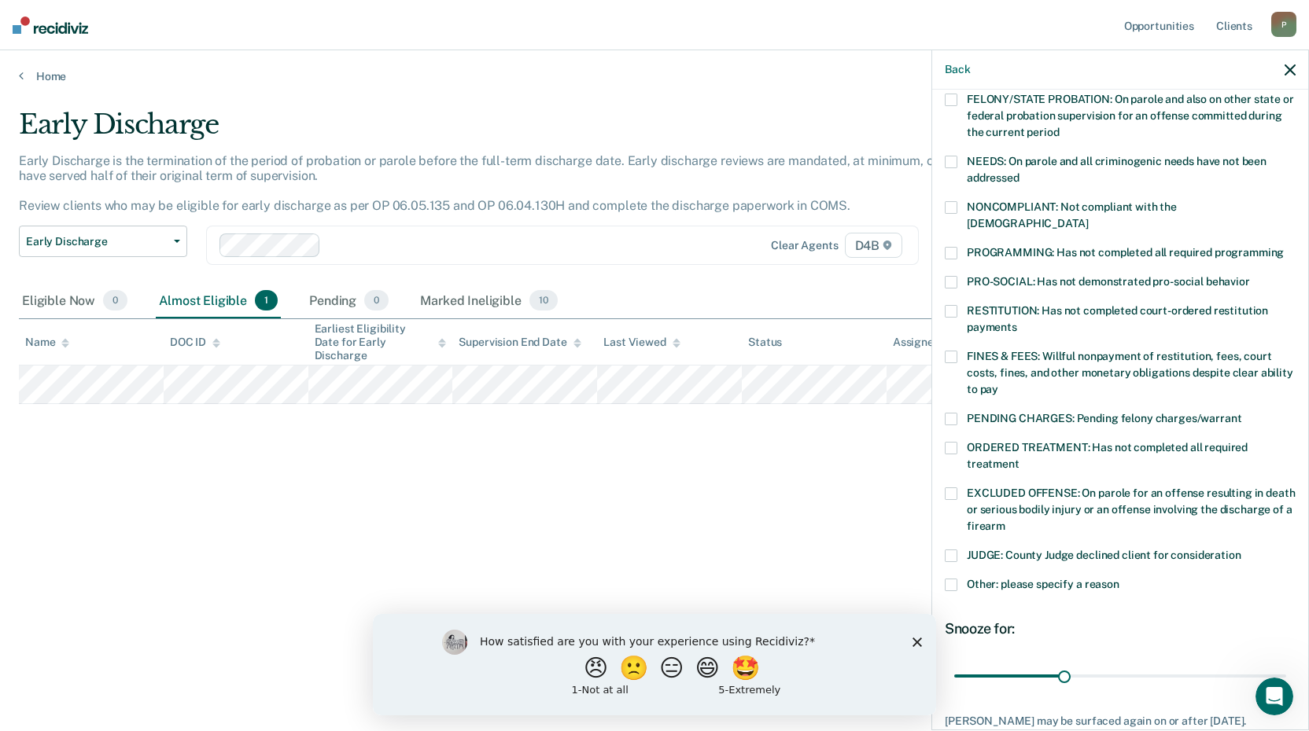
click at [955, 351] on span at bounding box center [951, 357] width 13 height 13
click at [949, 305] on span at bounding box center [951, 311] width 13 height 13
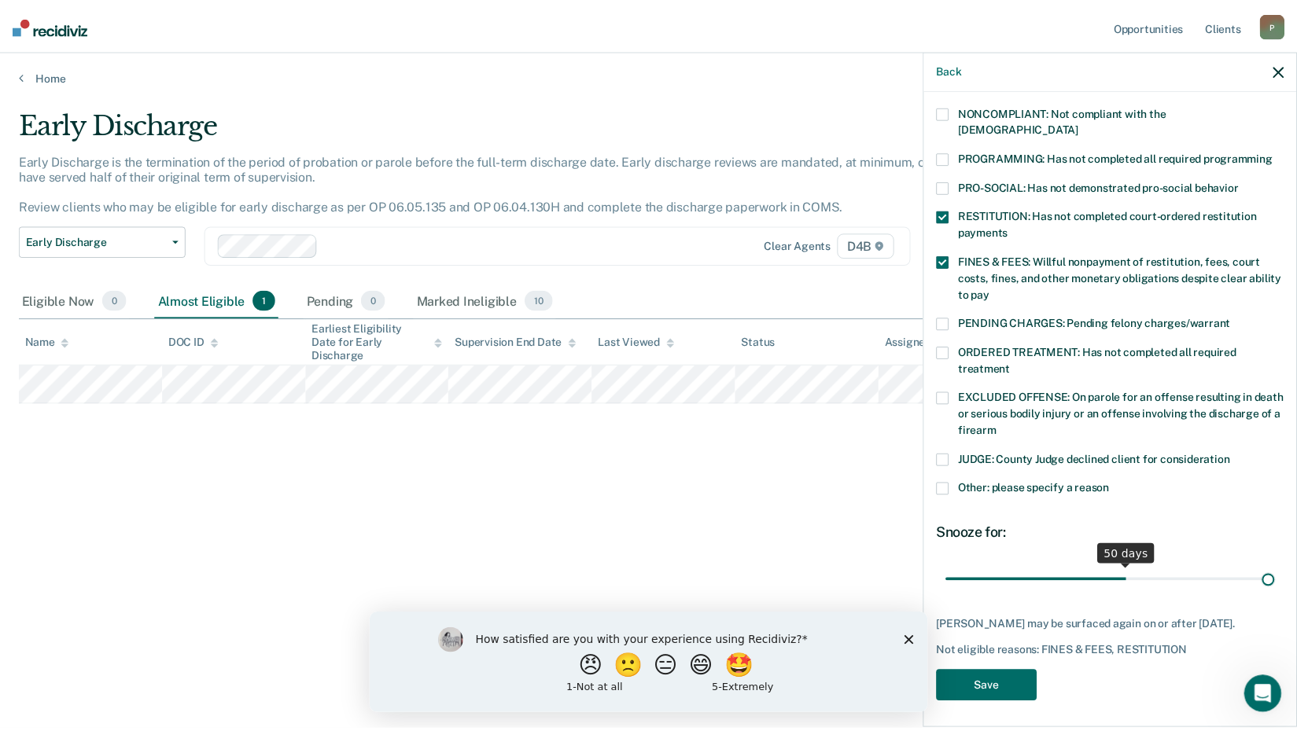
scroll to position [289, 0]
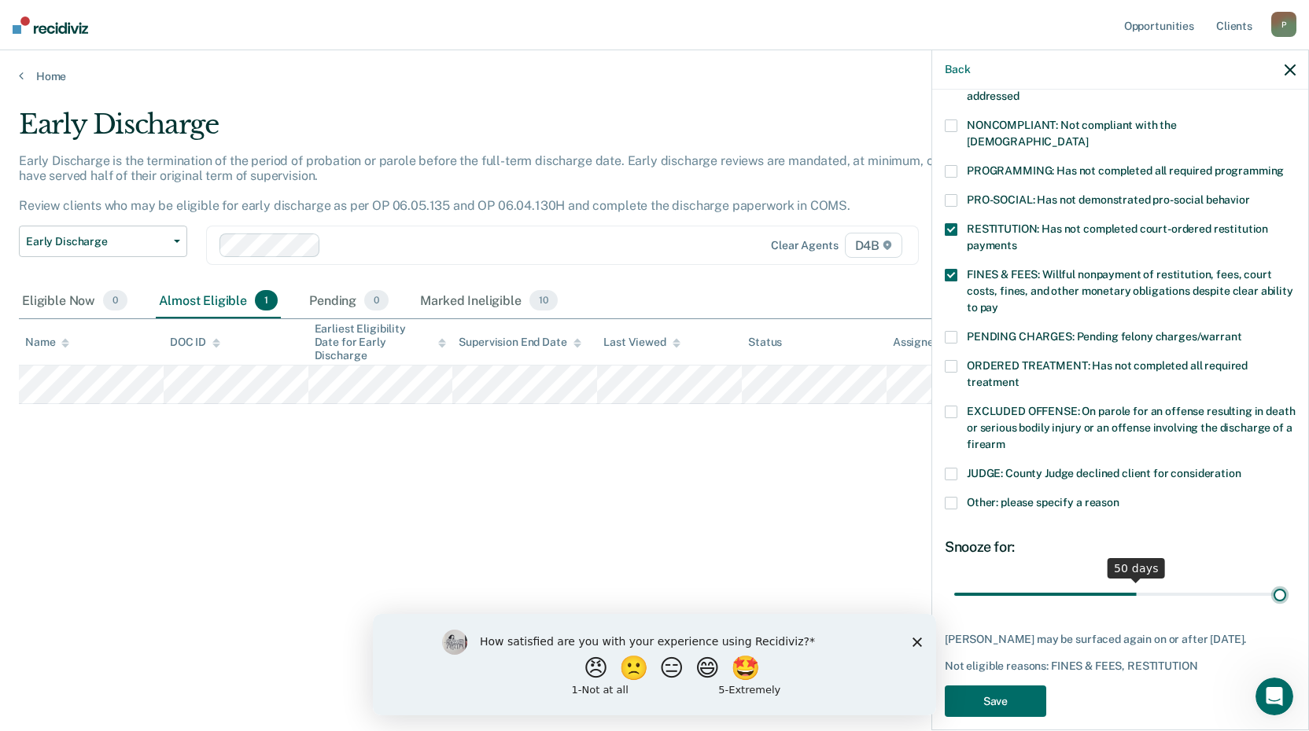
drag, startPoint x: 1130, startPoint y: 554, endPoint x: 1303, endPoint y: 536, distance: 173.9
type input "90"
click at [1286, 580] on input "range" at bounding box center [1120, 594] width 332 height 28
click at [1002, 687] on button "Save" at bounding box center [995, 702] width 101 height 32
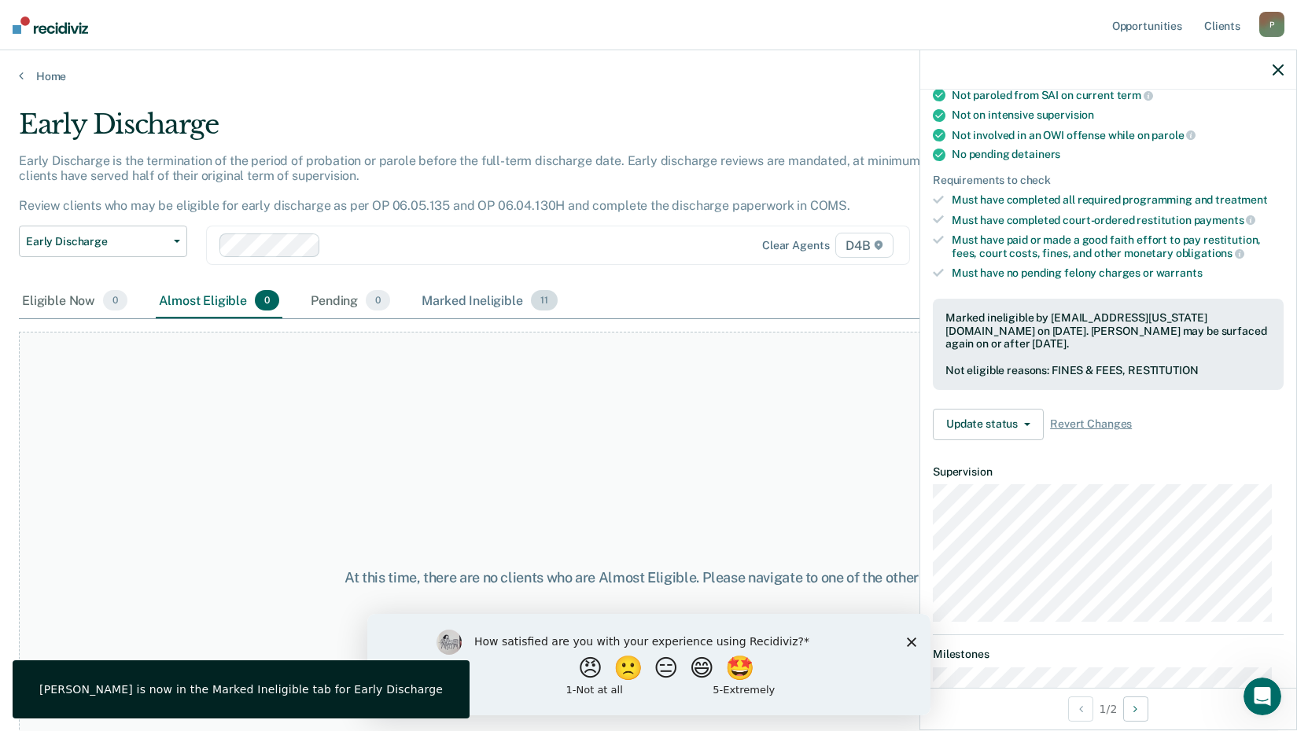
click at [495, 299] on div "Marked Ineligible 11" at bounding box center [489, 301] width 142 height 35
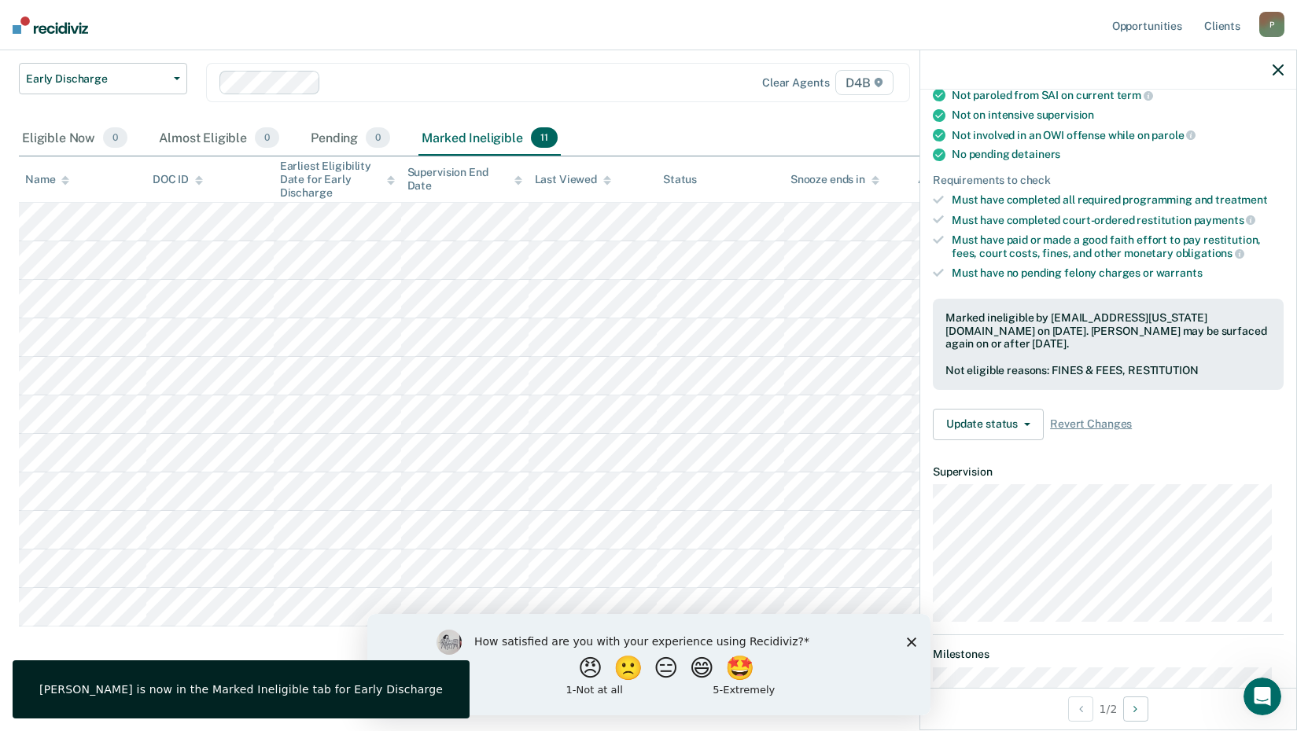
scroll to position [171, 0]
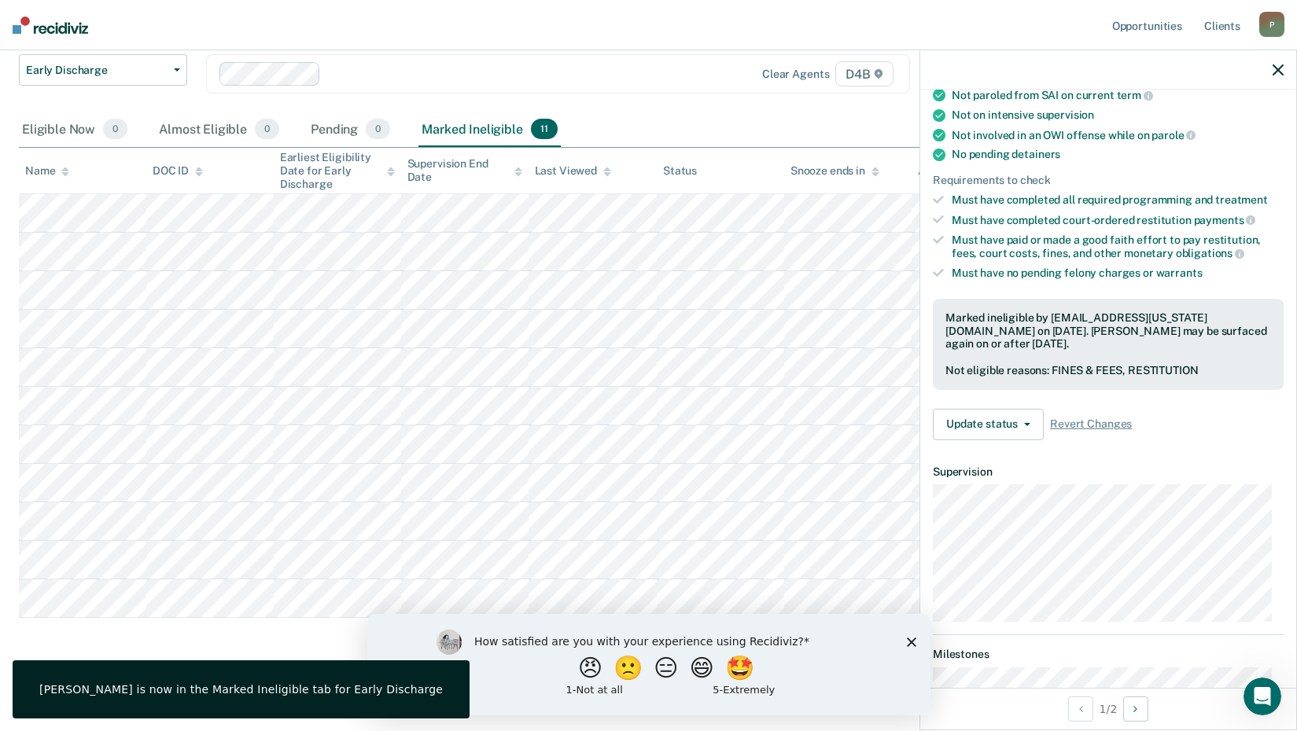
click at [1280, 62] on div at bounding box center [1108, 69] width 376 height 39
click at [1277, 67] on icon "button" at bounding box center [1278, 69] width 11 height 11
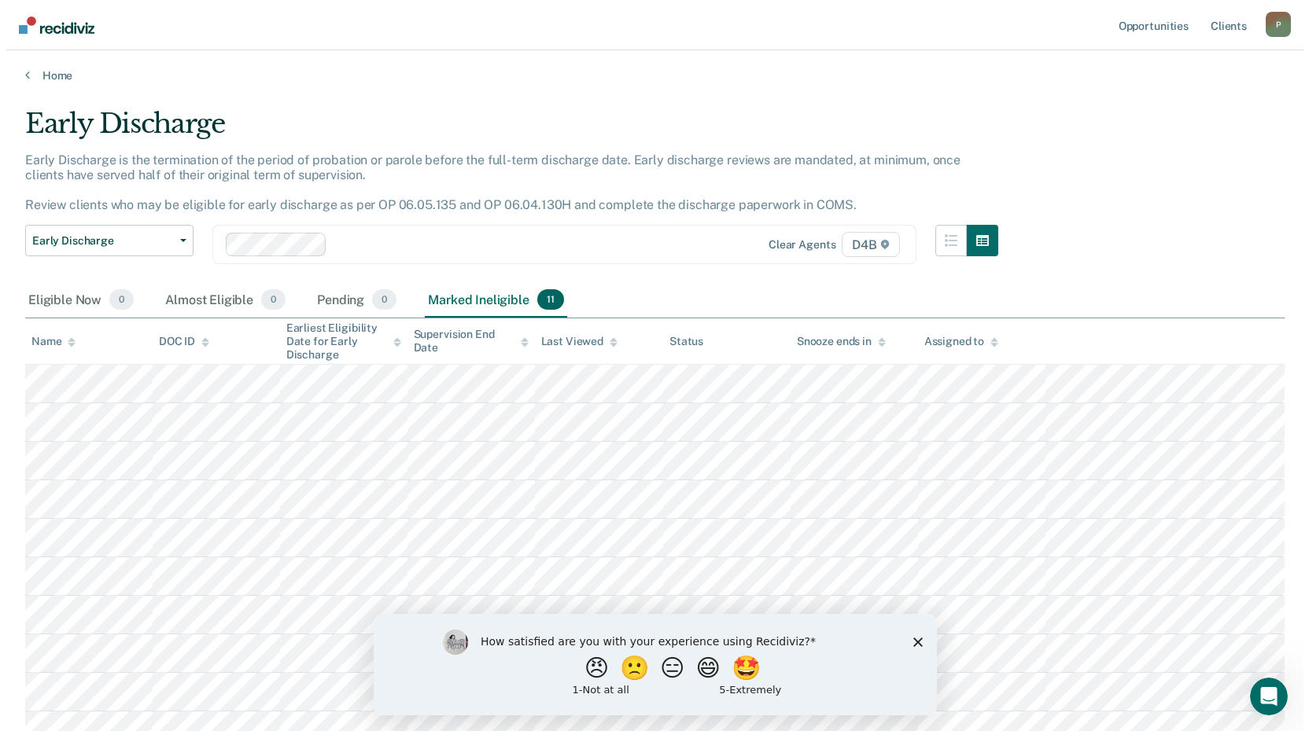
scroll to position [0, 0]
click at [77, 291] on div "Eligible Now 0" at bounding box center [75, 301] width 112 height 35
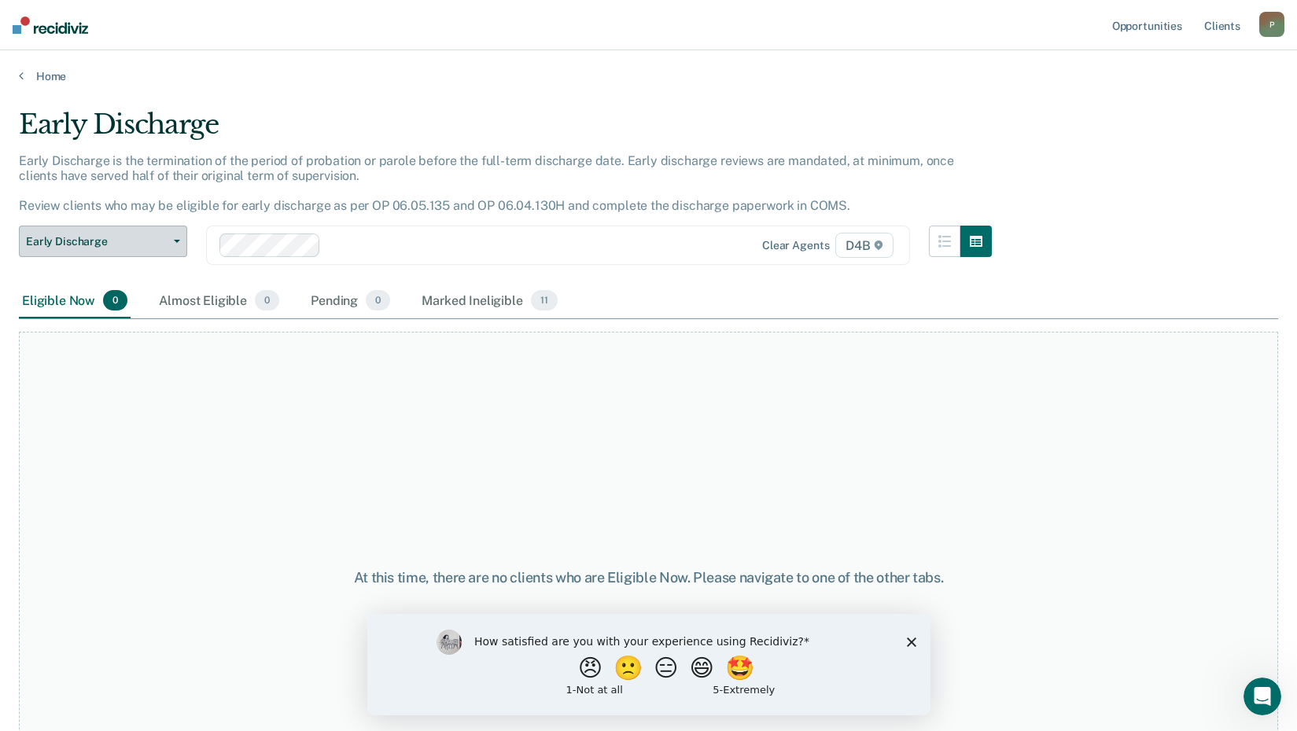
click at [104, 245] on span "Early Discharge" at bounding box center [97, 241] width 142 height 13
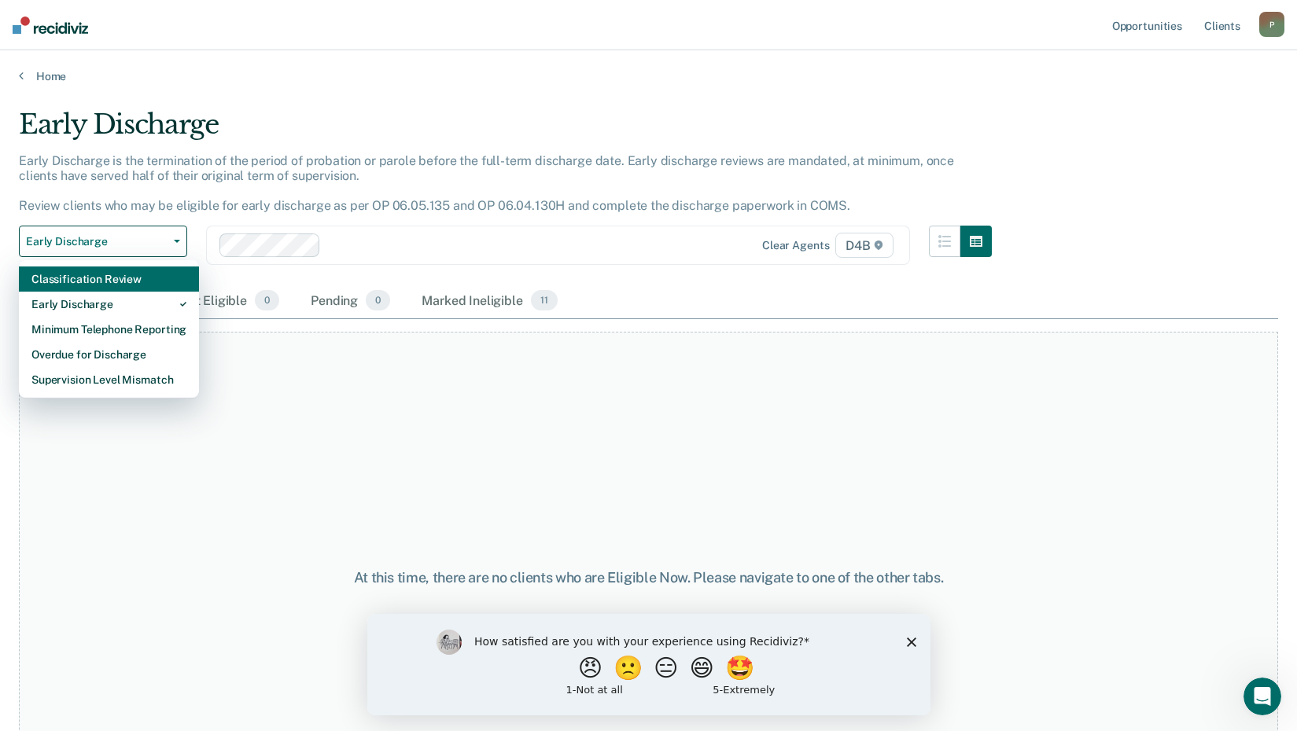
click at [109, 284] on div "Classification Review" at bounding box center [108, 279] width 155 height 25
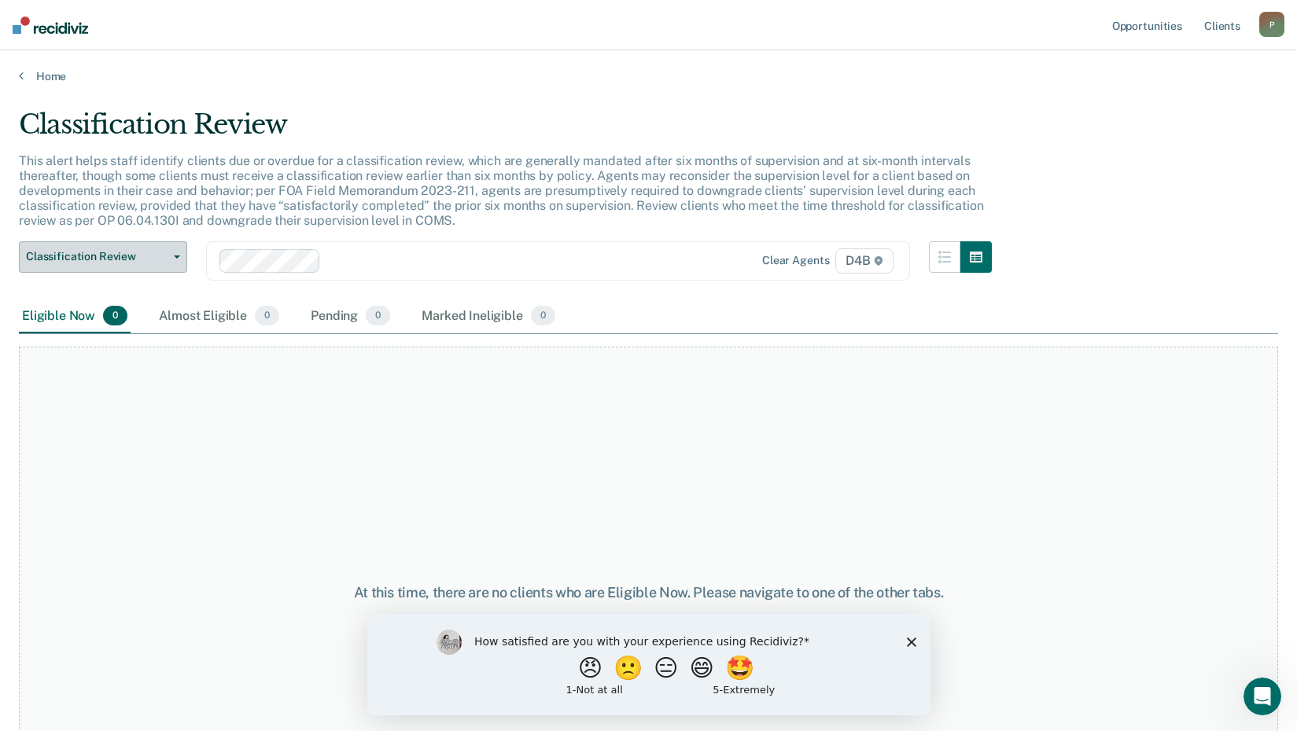
click at [115, 256] on span "Classification Review" at bounding box center [97, 256] width 142 height 13
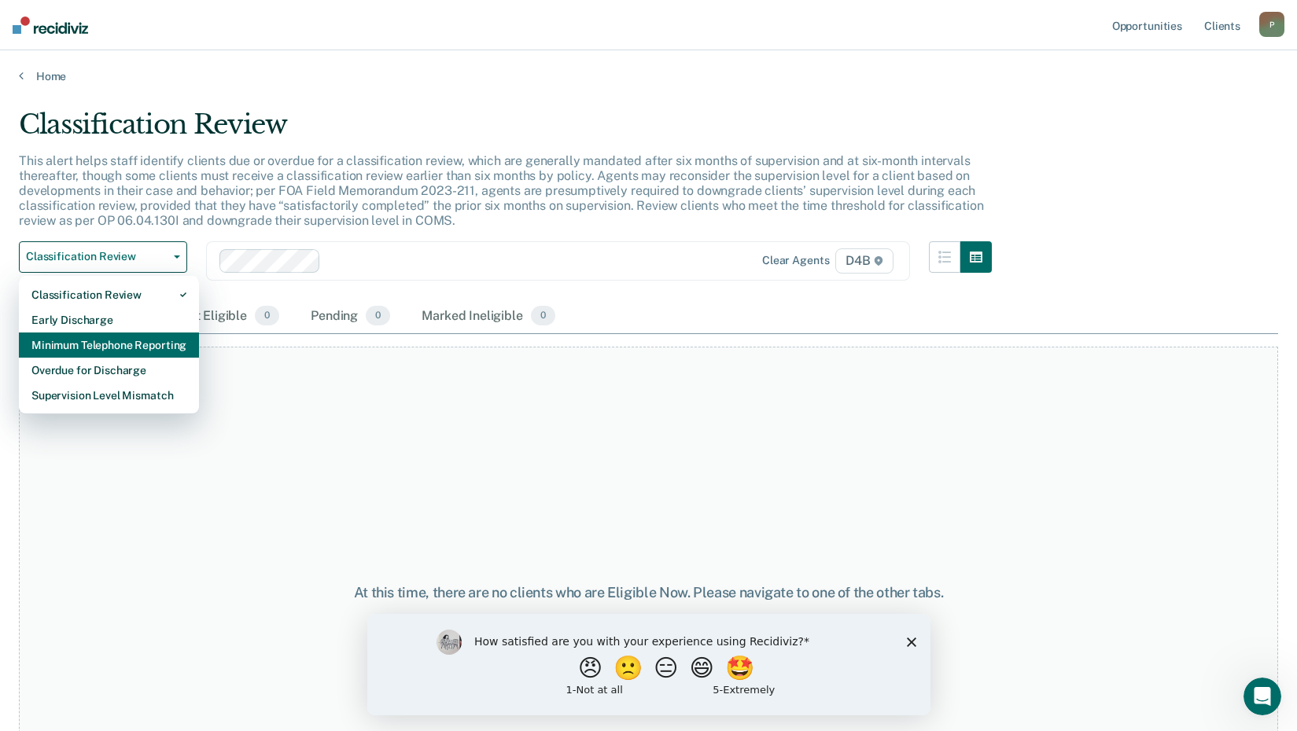
click at [123, 353] on div "Minimum Telephone Reporting" at bounding box center [108, 345] width 155 height 25
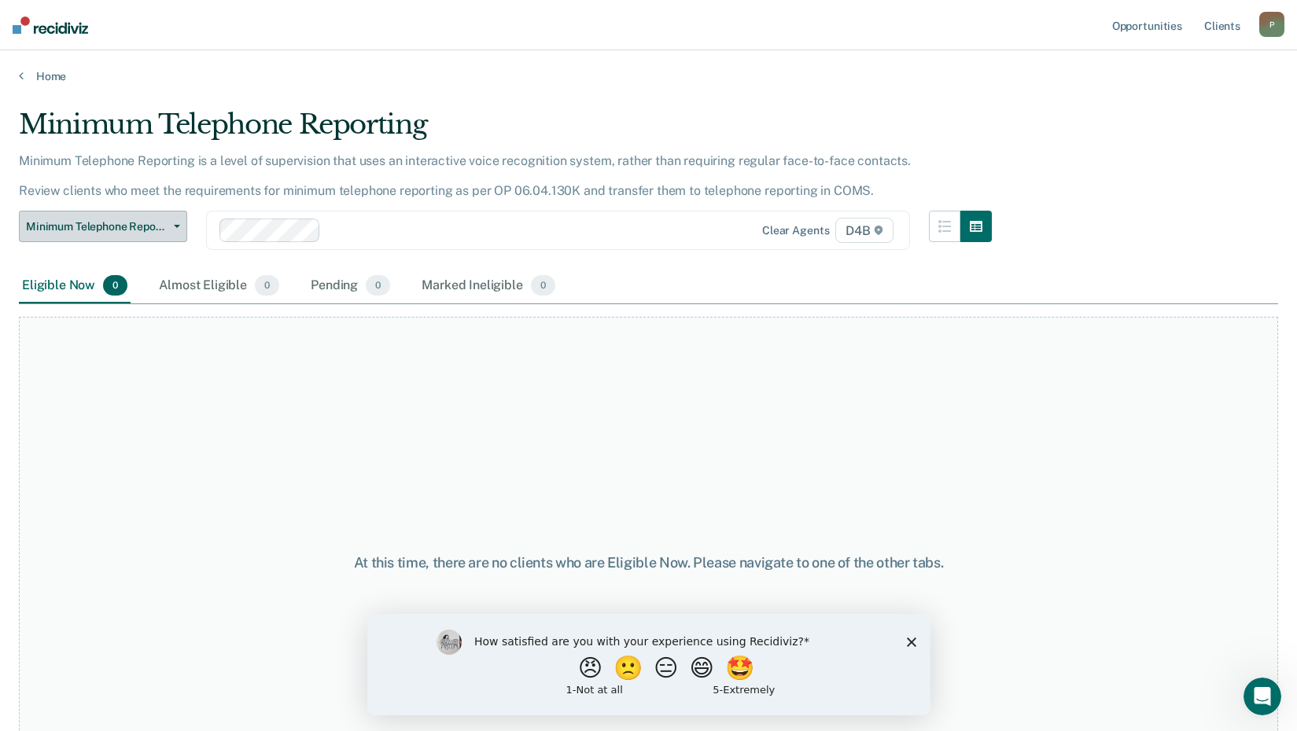
click at [137, 235] on button "Minimum Telephone Reporting" at bounding box center [103, 226] width 168 height 31
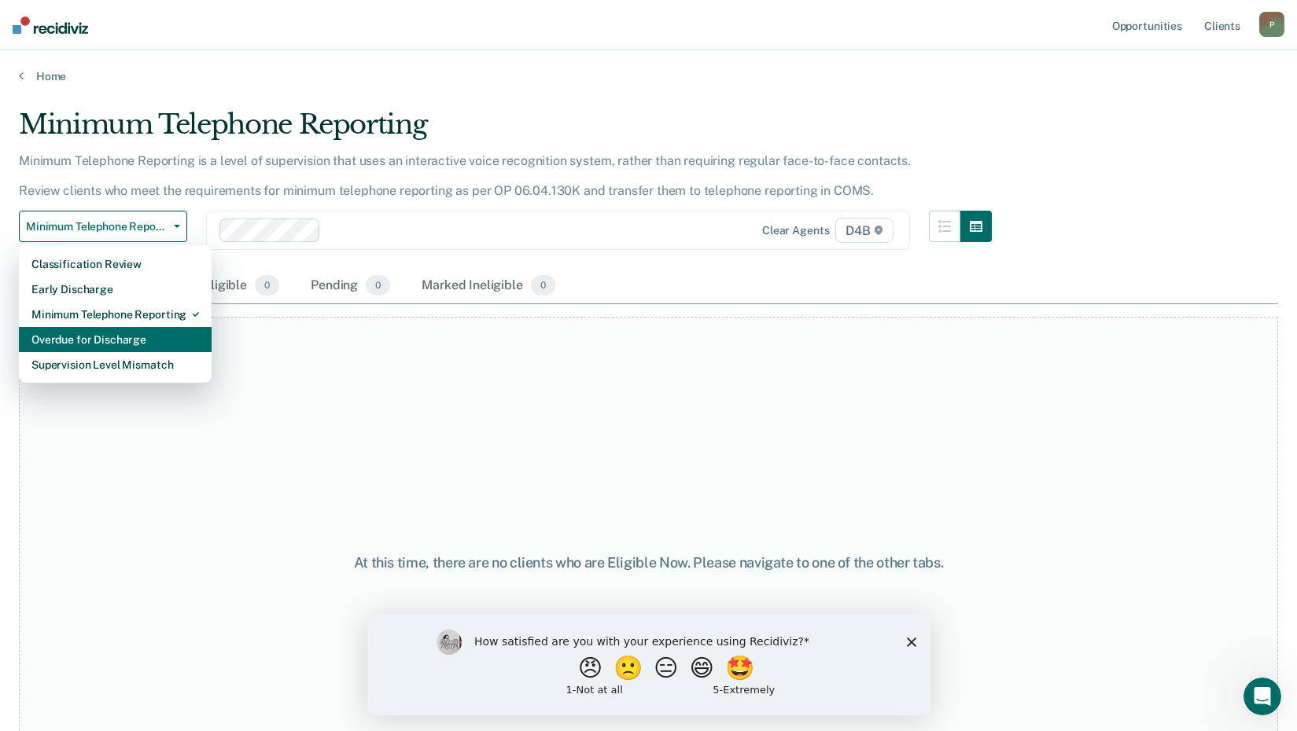
click at [136, 346] on div "Overdue for Discharge" at bounding box center [115, 339] width 168 height 25
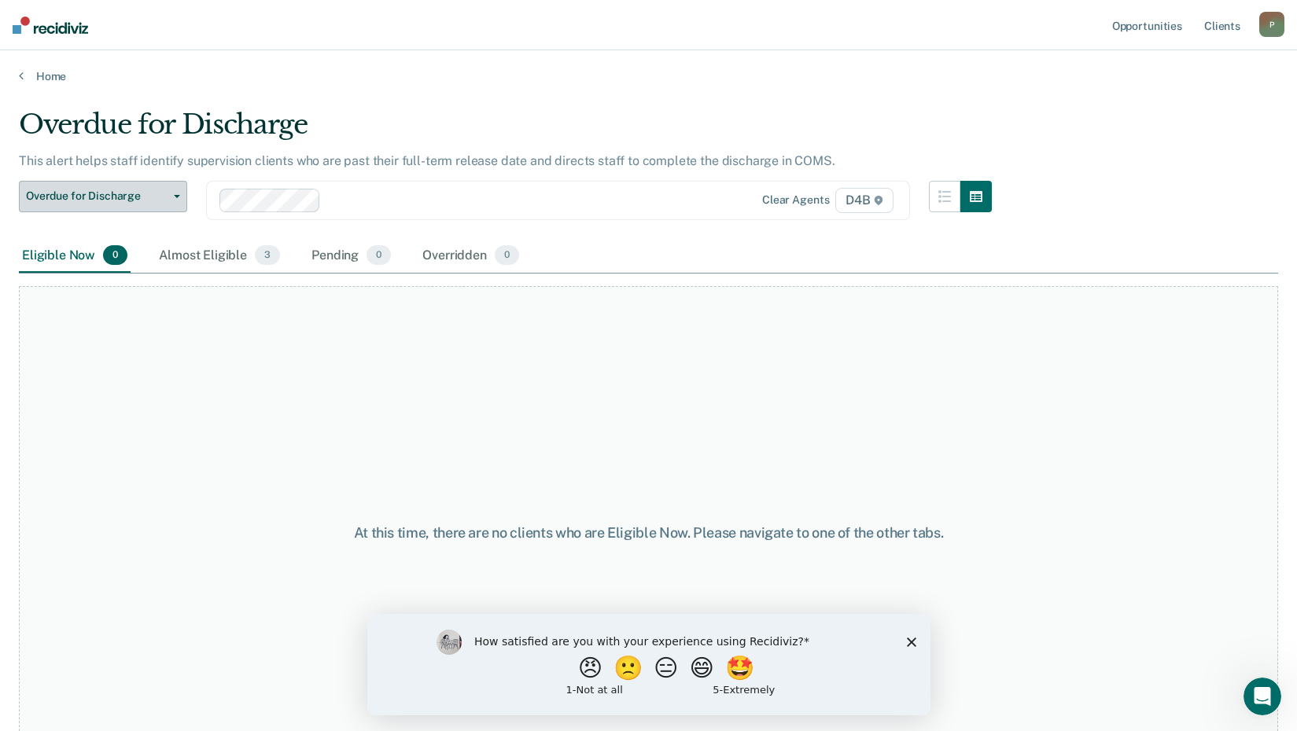
click at [142, 208] on button "Overdue for Discharge" at bounding box center [103, 196] width 168 height 31
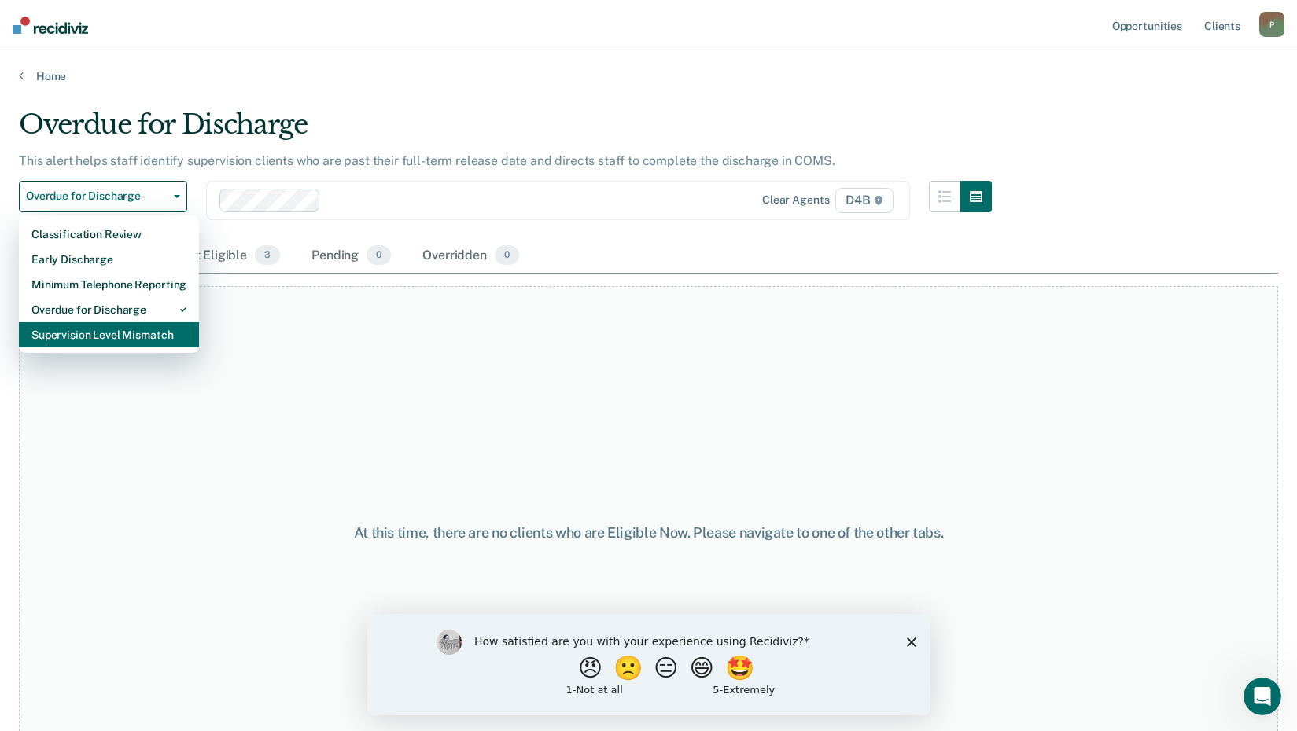
click at [134, 342] on div "Supervision Level Mismatch" at bounding box center [108, 334] width 155 height 25
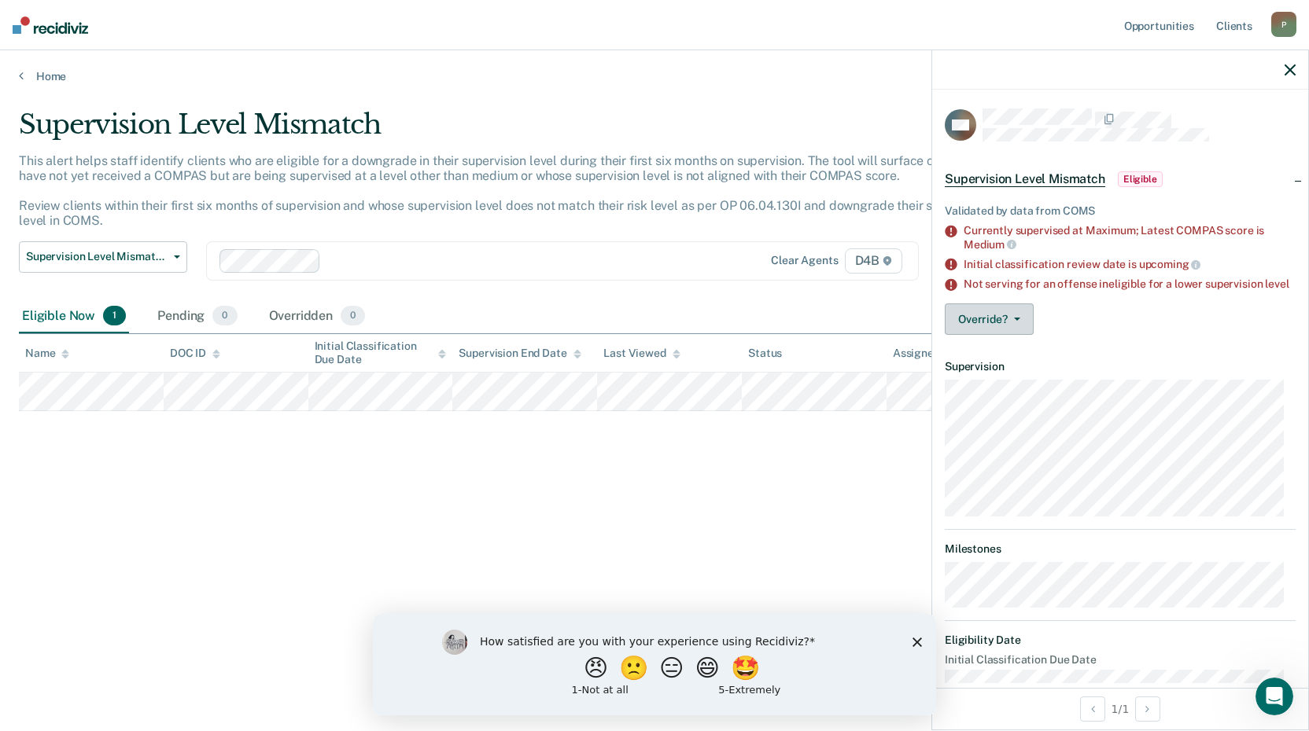
click at [1012, 320] on button "Override?" at bounding box center [989, 319] width 89 height 31
click at [1088, 318] on div "Override? [PERSON_NAME] Mark Overridden" at bounding box center [1120, 319] width 351 height 31
click at [1288, 65] on icon "button" at bounding box center [1289, 69] width 11 height 11
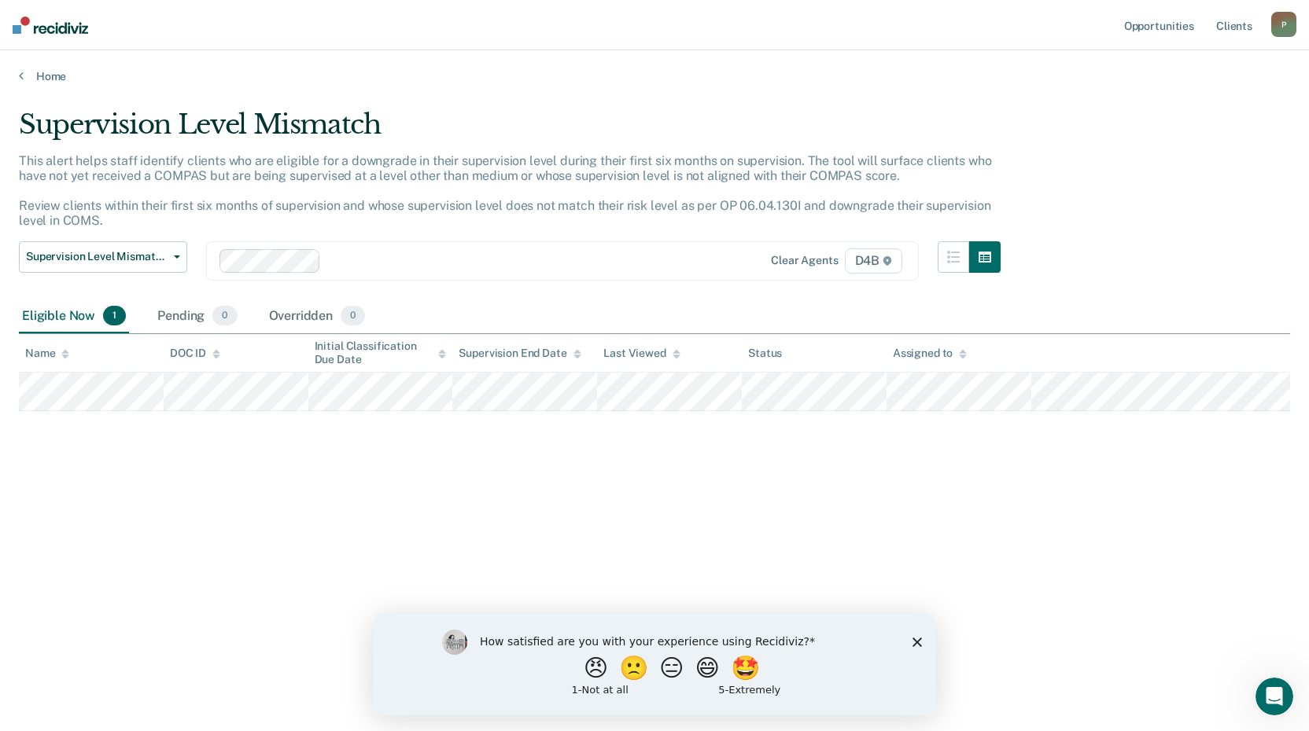
click at [1237, 131] on div "Supervision Level Mismatch This alert helps staff identify clients who are elig…" at bounding box center [654, 361] width 1271 height 505
click at [917, 641] on polygon "Close survey" at bounding box center [916, 641] width 9 height 9
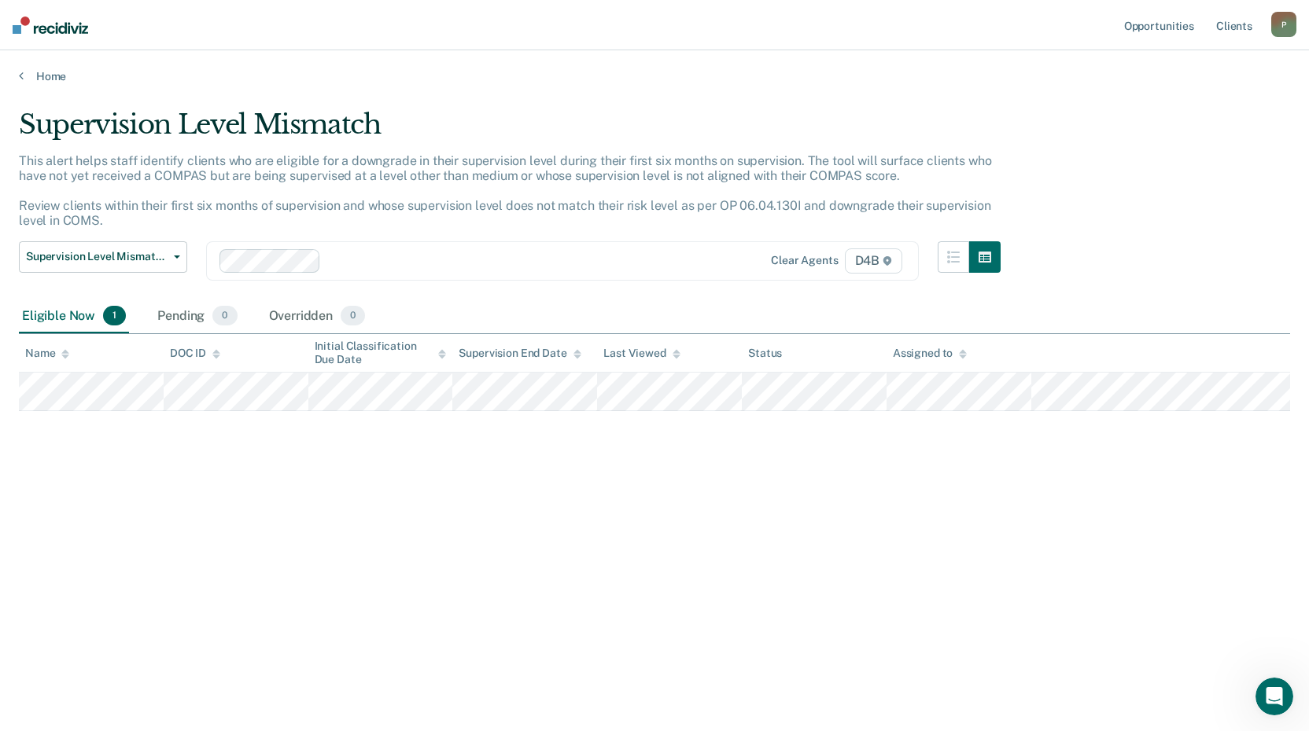
click at [928, 591] on div "Supervision Level Mismatch This alert helps staff identify clients who are elig…" at bounding box center [654, 361] width 1271 height 505
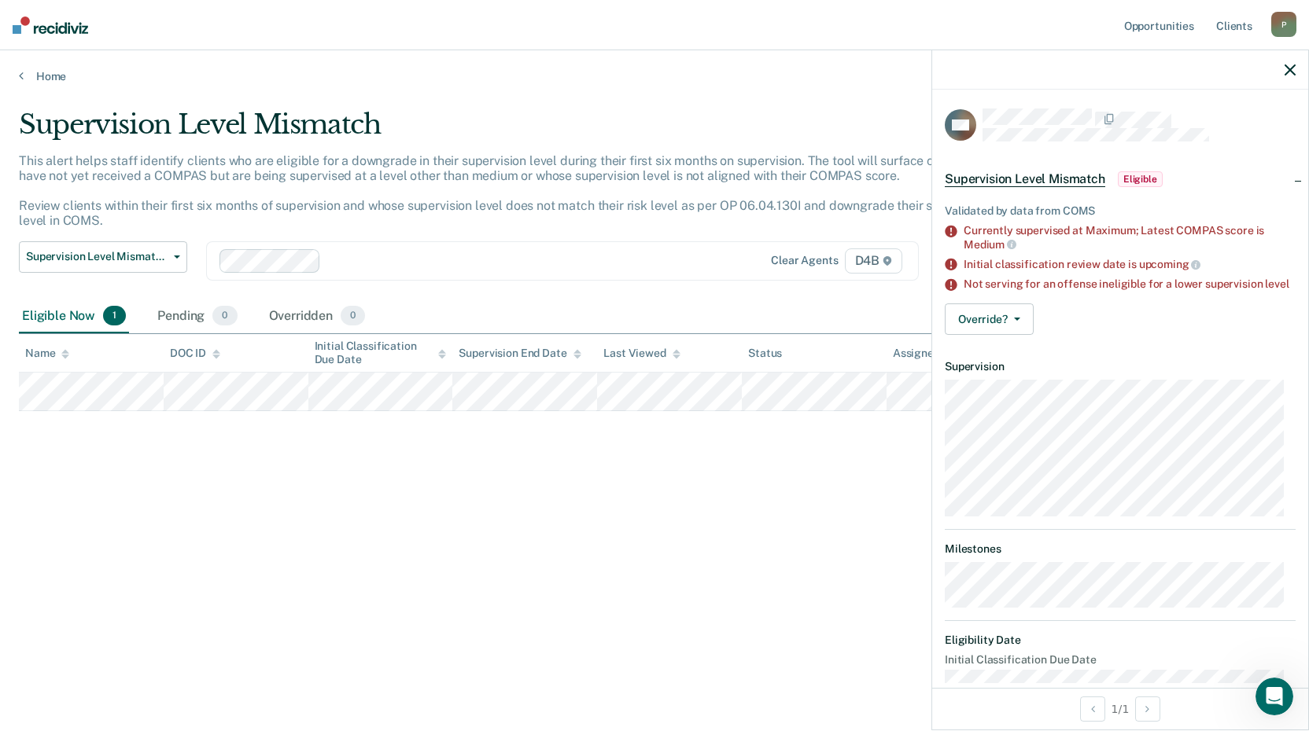
click at [1267, 176] on div "Supervision Level Mismatch Eligible" at bounding box center [1120, 179] width 376 height 50
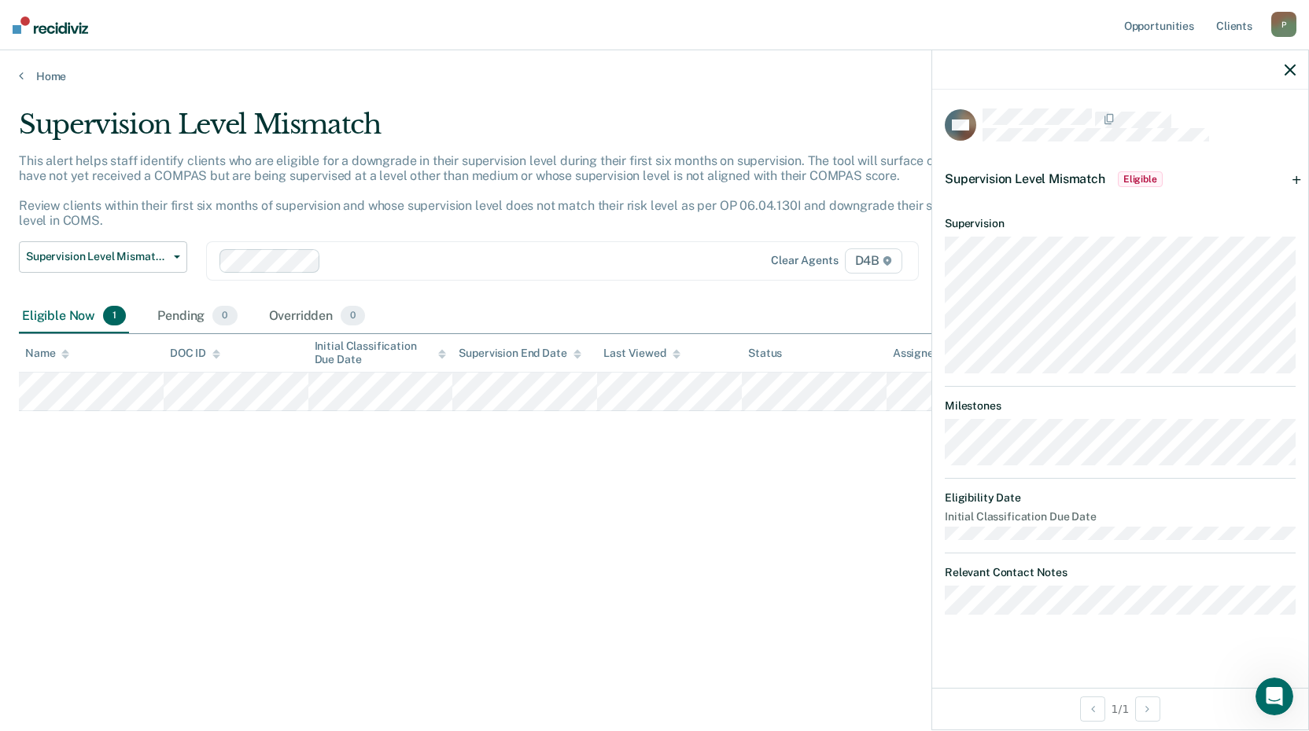
click at [1291, 68] on icon "button" at bounding box center [1289, 69] width 11 height 11
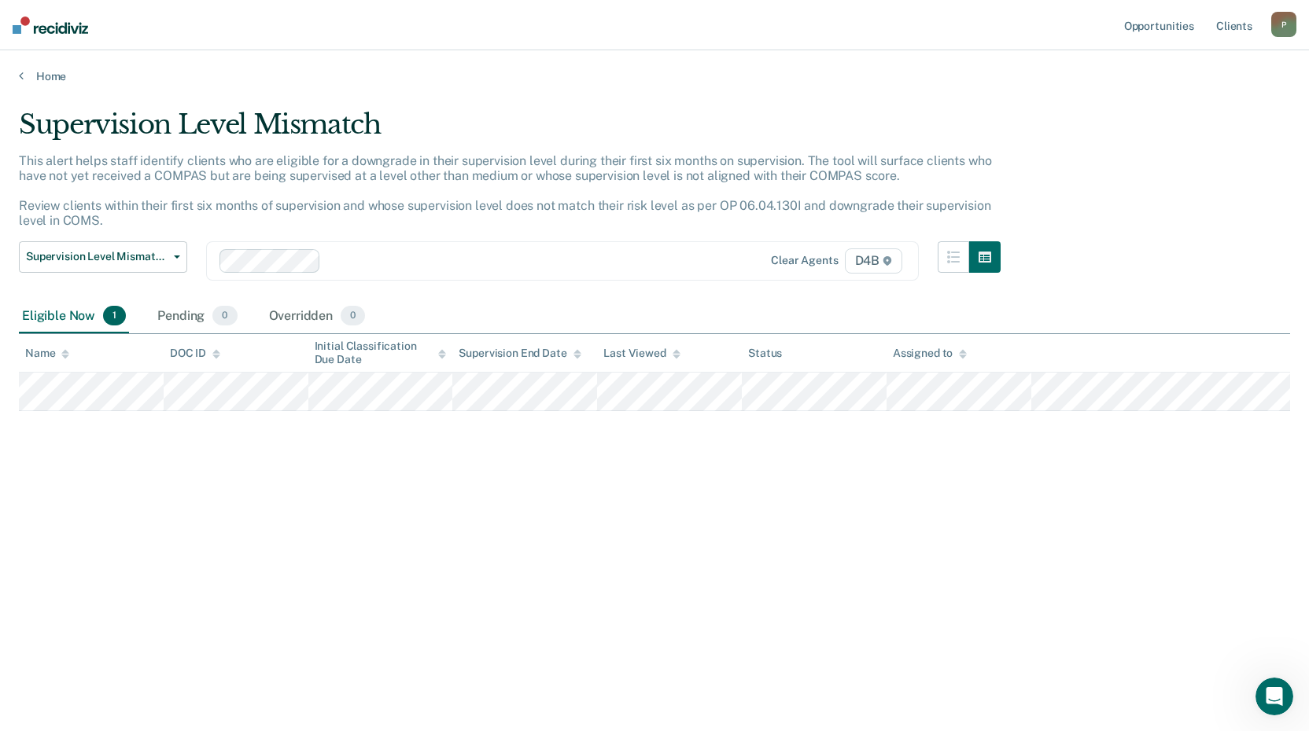
click at [100, 275] on div "Supervision Level Mismatch Classification Review Early Discharge Minimum Teleph…" at bounding box center [103, 270] width 168 height 58
click at [105, 266] on button "Supervision Level Mismatch" at bounding box center [103, 256] width 168 height 31
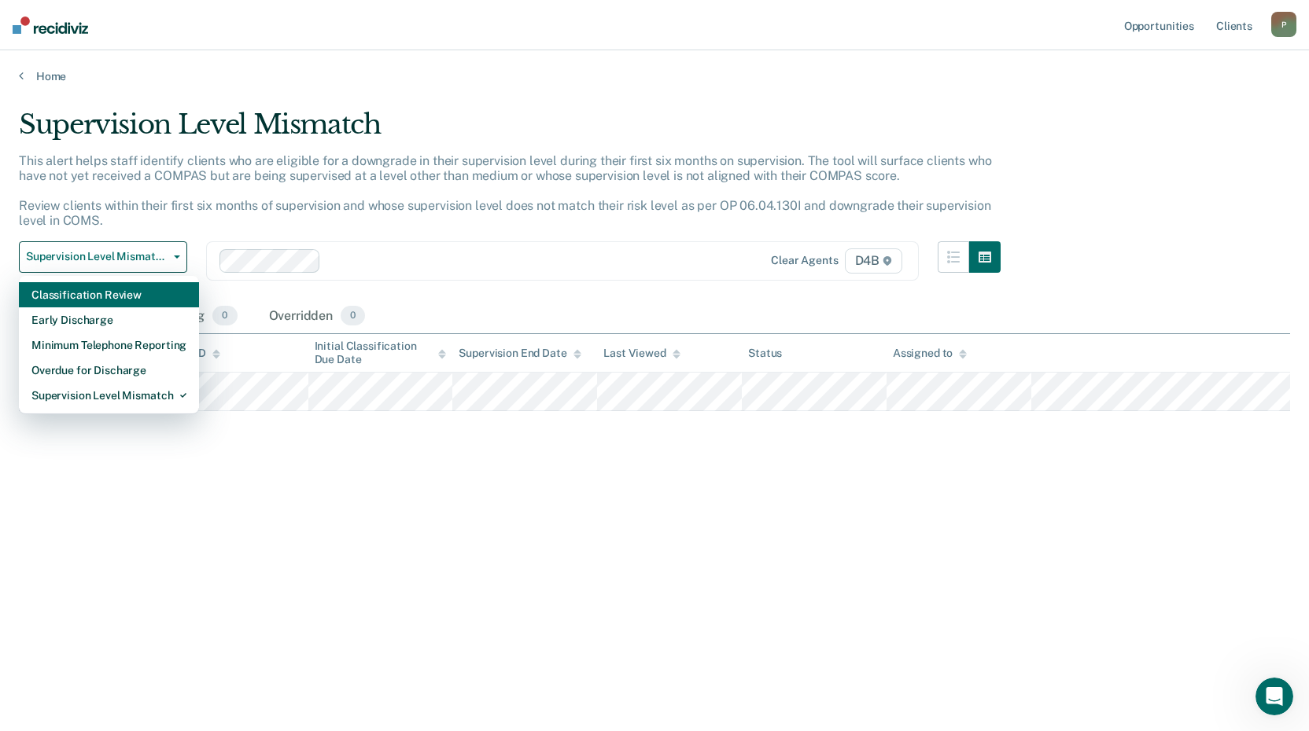
drag, startPoint x: 116, startPoint y: 291, endPoint x: 149, endPoint y: 294, distance: 34.0
click at [116, 291] on div "Classification Review" at bounding box center [108, 294] width 155 height 25
